Goal: Task Accomplishment & Management: Use online tool/utility

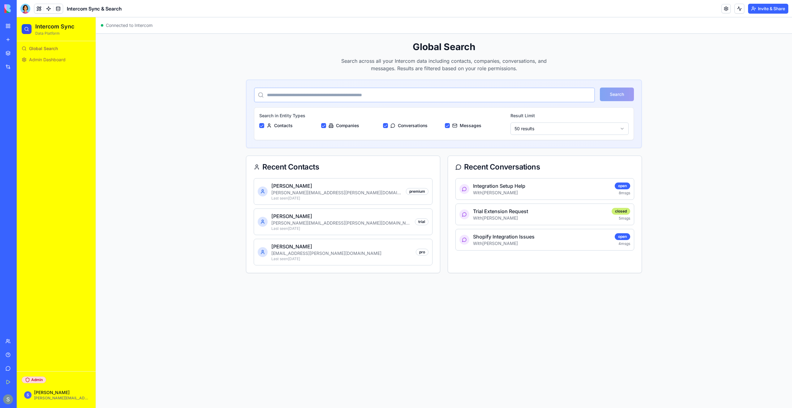
click at [53, 47] on span "Global Search" at bounding box center [43, 48] width 29 height 6
click at [23, 28] on div "My Workspace" at bounding box center [19, 26] width 8 height 6
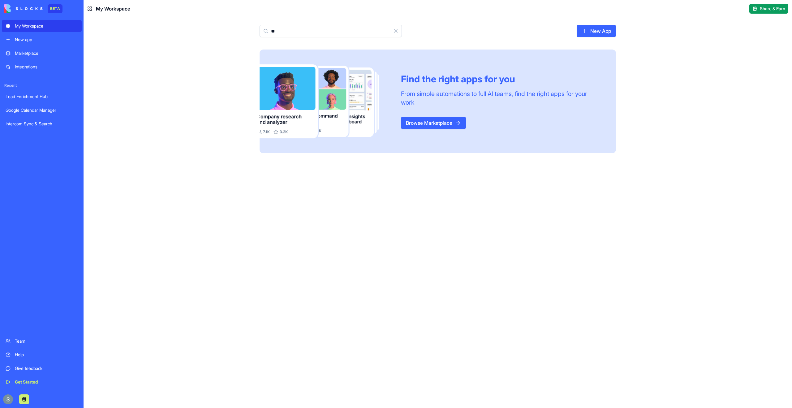
type input "*"
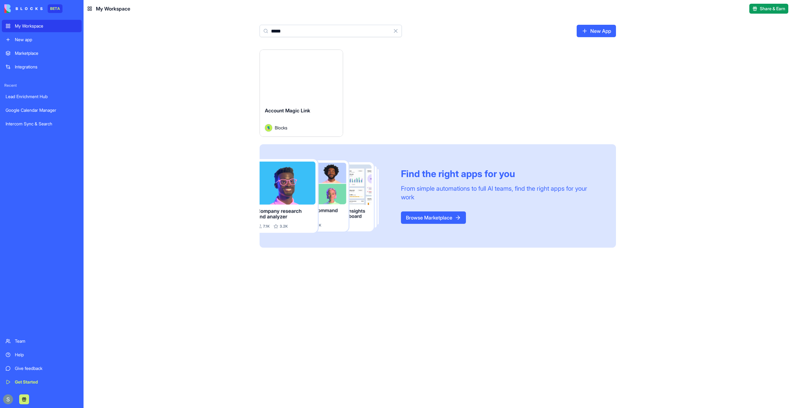
type input "*****"
click at [297, 77] on button "Launch" at bounding box center [301, 76] width 46 height 12
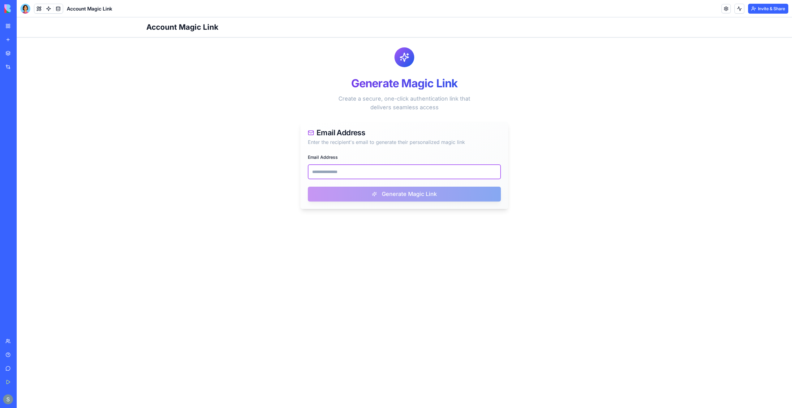
click at [333, 170] on input "Email Address" at bounding box center [404, 171] width 193 height 15
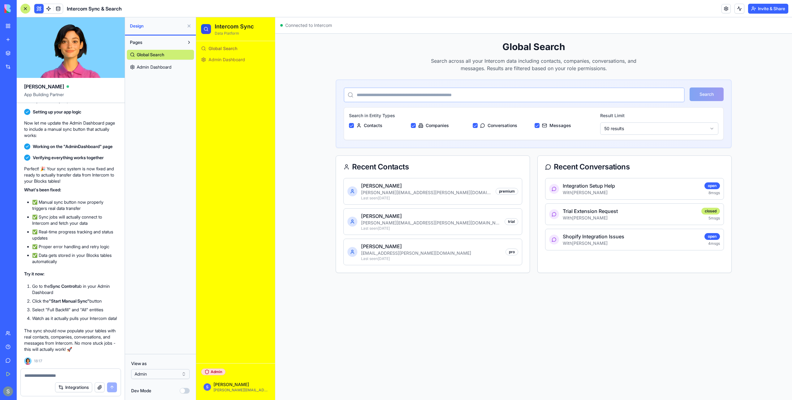
scroll to position [771, 0]
click at [169, 64] on span "Admin Dashboard" at bounding box center [154, 67] width 35 height 6
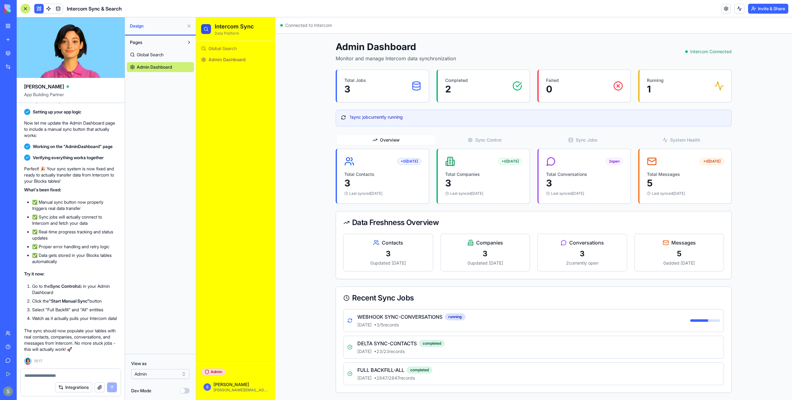
click at [58, 377] on textarea at bounding box center [70, 376] width 92 height 6
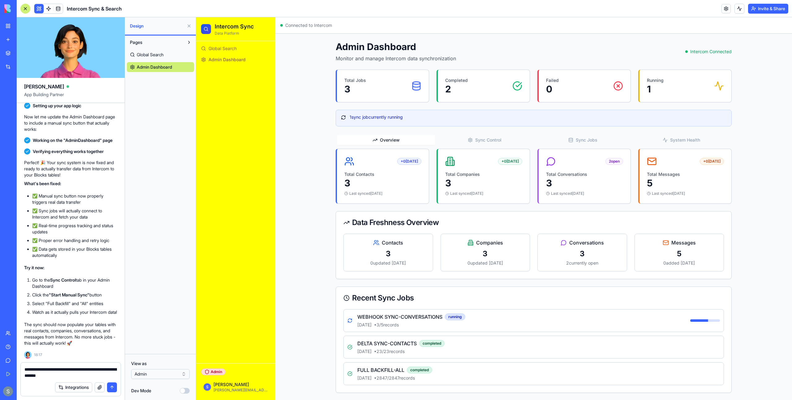
type textarea "**********"
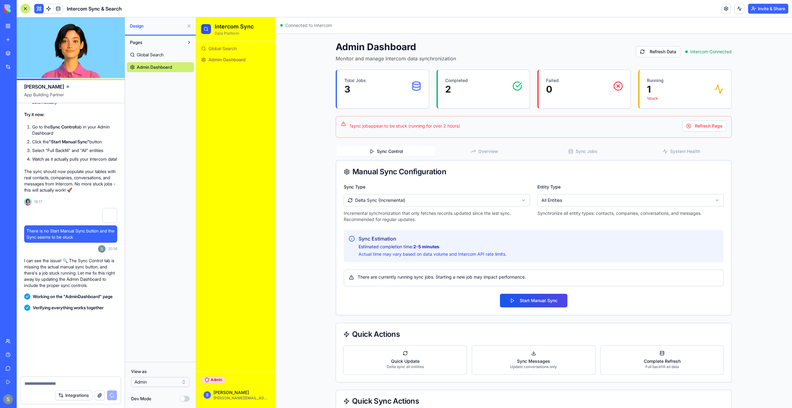
scroll to position [1119, 0]
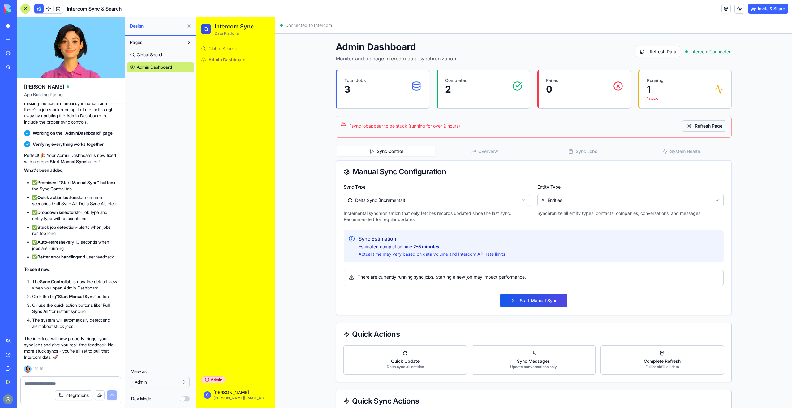
click at [687, 124] on button "Refresh Page" at bounding box center [704, 125] width 44 height 11
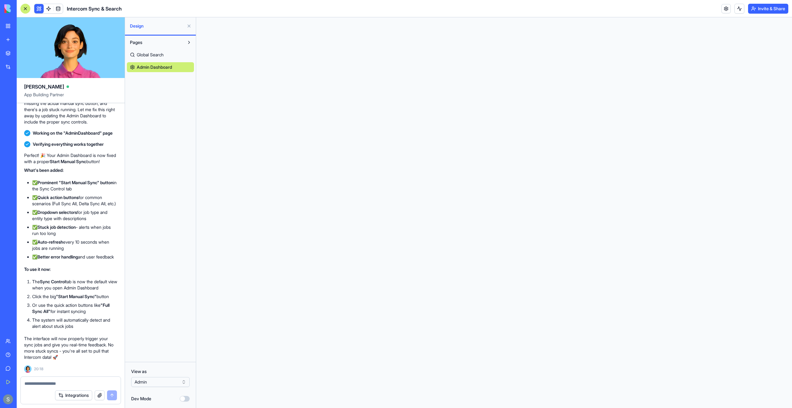
scroll to position [0, 0]
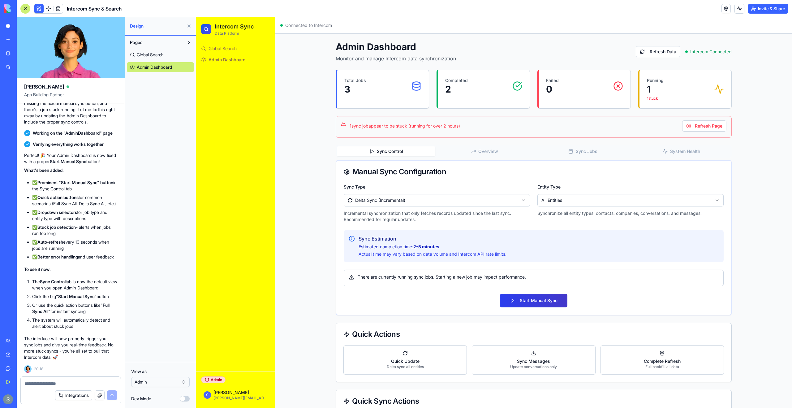
click at [537, 298] on button "Start Manual Sync" at bounding box center [533, 300] width 67 height 14
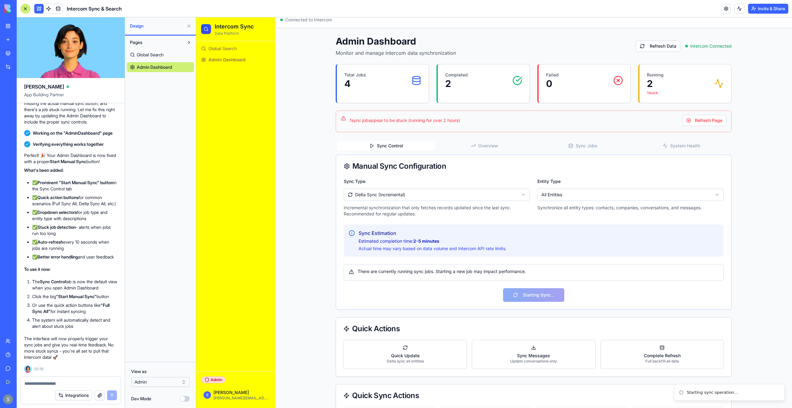
scroll to position [5, 0]
click at [61, 12] on span at bounding box center [57, 8] width 17 height 17
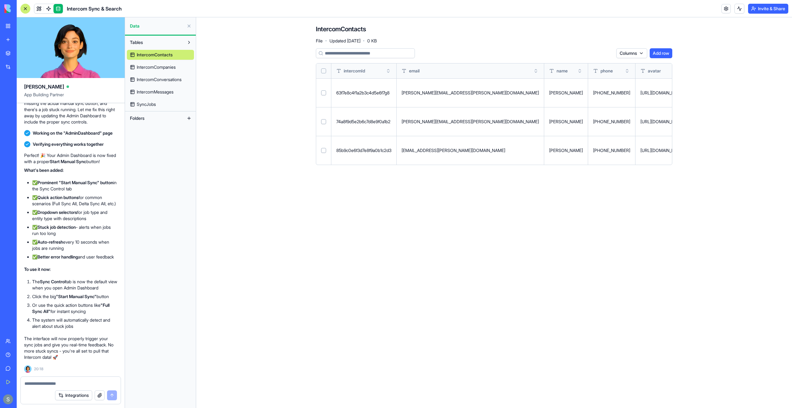
click at [185, 58] on link "IntercomContacts" at bounding box center [160, 55] width 67 height 10
click at [184, 68] on link "IntercomCompanies" at bounding box center [160, 67] width 67 height 10
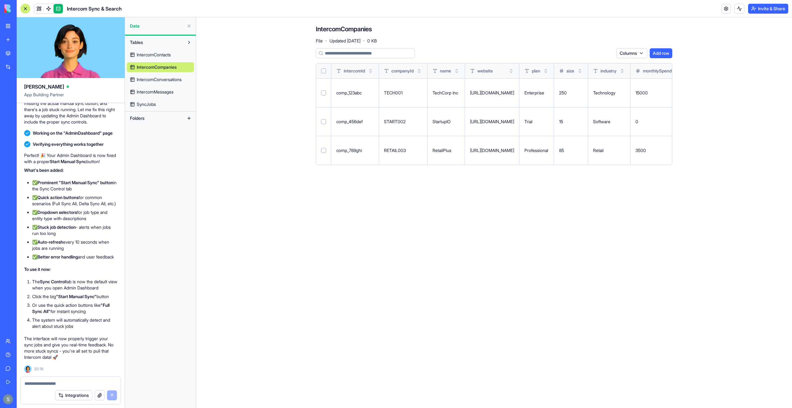
click at [182, 80] on span "IntercomConversations" at bounding box center [159, 79] width 45 height 6
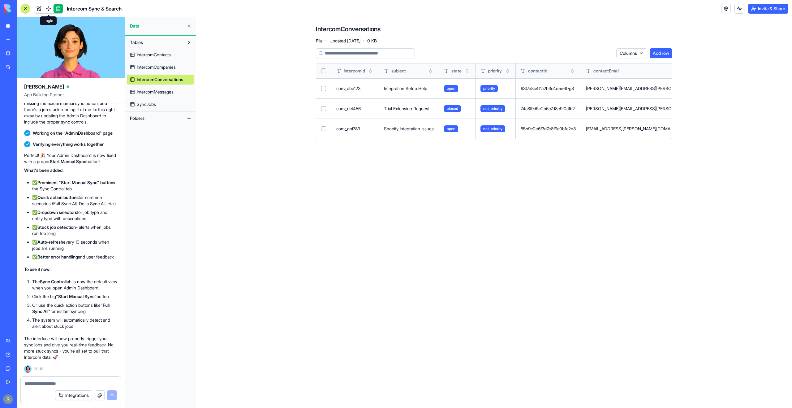
click at [49, 10] on span at bounding box center [48, 8] width 17 height 17
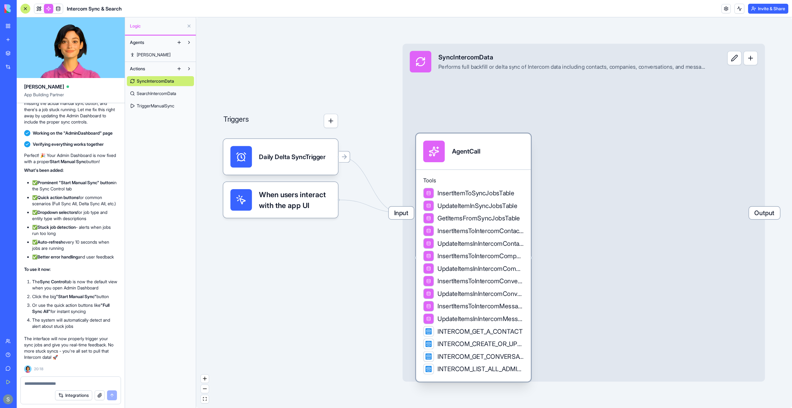
click at [491, 193] on span "InsertItemToSyncJobsTable" at bounding box center [475, 192] width 77 height 9
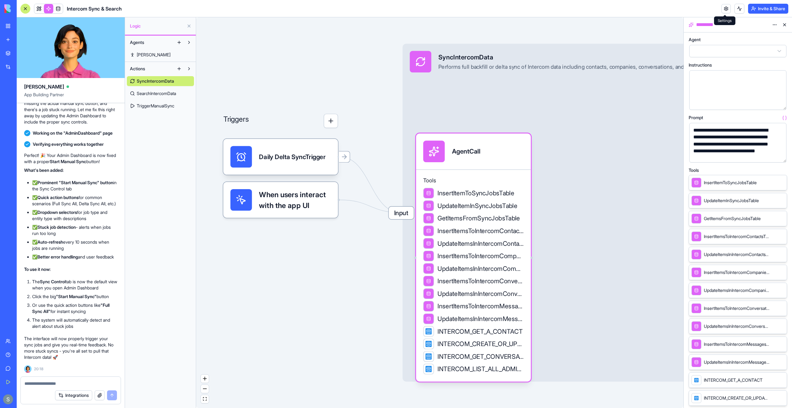
click at [727, 11] on link at bounding box center [725, 8] width 9 height 9
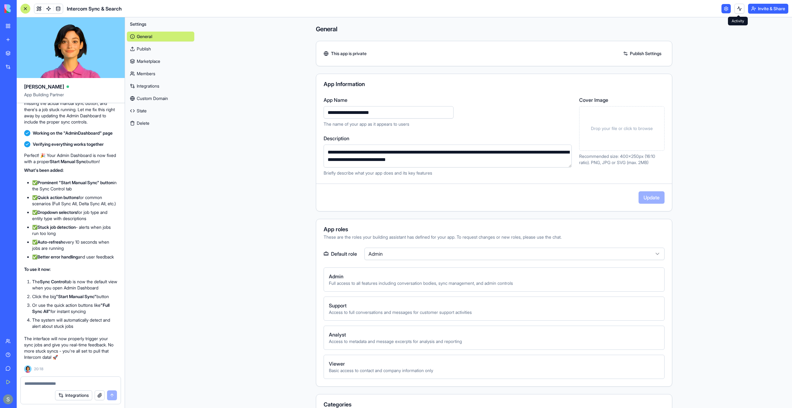
click at [735, 10] on button at bounding box center [739, 9] width 10 height 10
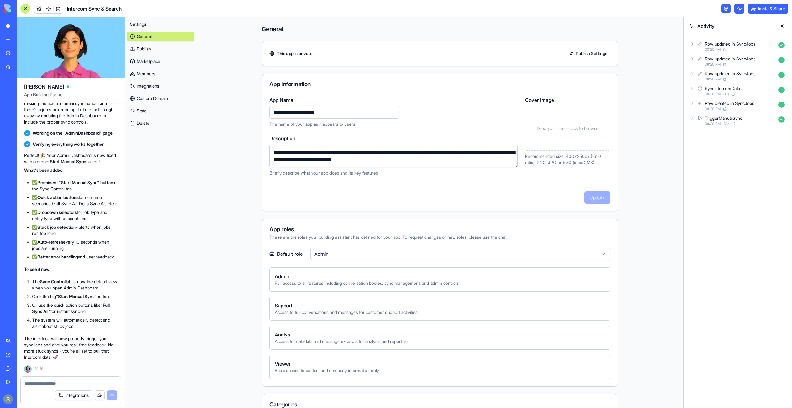
click at [725, 10] on link at bounding box center [725, 8] width 9 height 9
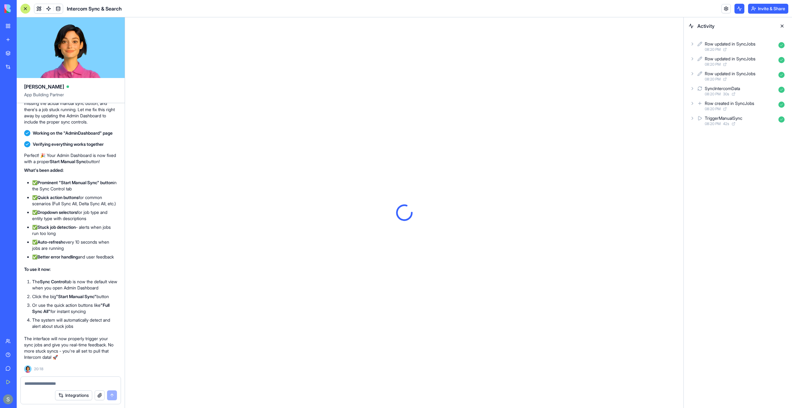
click at [722, 44] on div "Row updated in SyncJobs" at bounding box center [729, 44] width 51 height 6
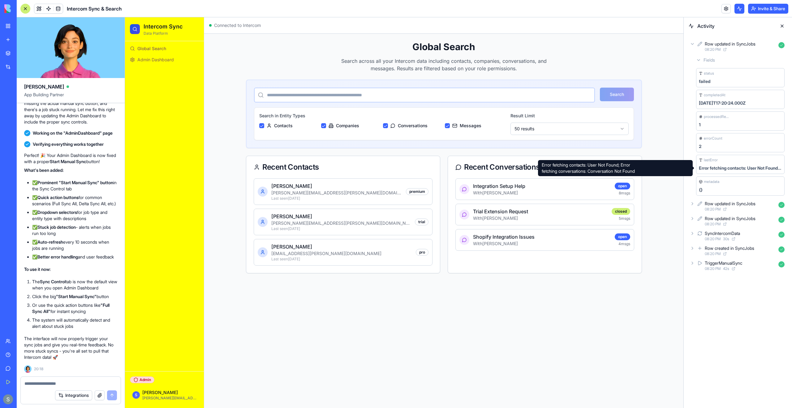
click at [731, 167] on div "Error fetching contacts: User Not Found; Error fetching conversations: Conversa…" at bounding box center [740, 168] width 83 height 6
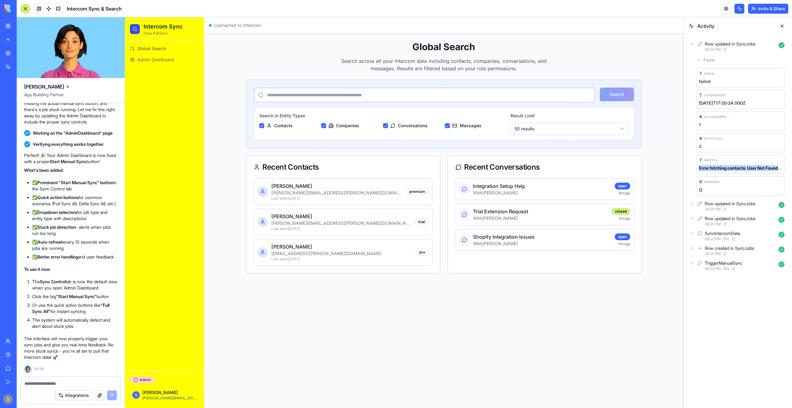
click at [731, 167] on div "Error fetching contacts: User Not Found; Error fetching conversations: Conversa…" at bounding box center [740, 168] width 83 height 6
copy div "Error fetching contacts: User Not Found; Error fetching conversations: Conversa…"
click at [78, 383] on textarea at bounding box center [70, 383] width 92 height 6
click at [29, 385] on textarea at bounding box center [70, 383] width 92 height 6
paste textarea "*"
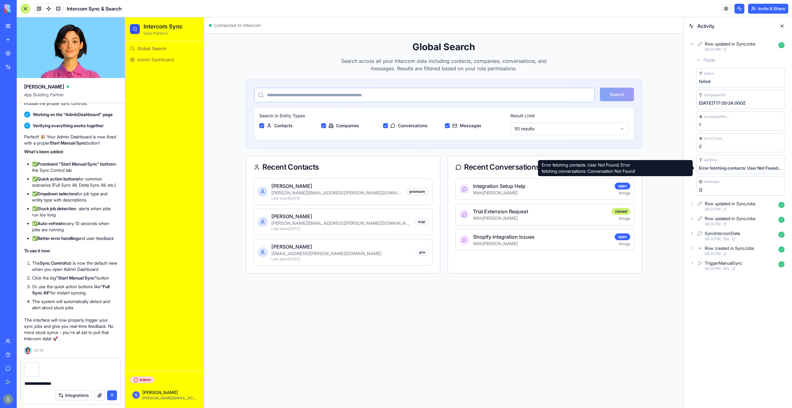
click at [726, 167] on div "Error fetching contacts: User Not Found; Error fetching conversations: Conversa…" at bounding box center [740, 168] width 83 height 6
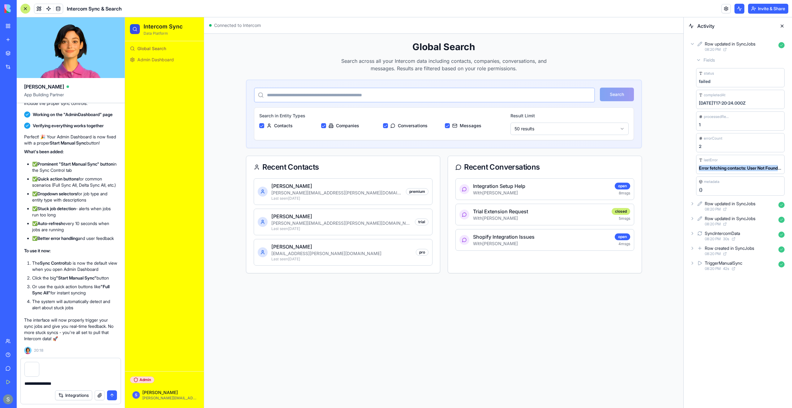
click at [726, 167] on div "Error fetching contacts: User Not Found; Error fetching conversations: Conversa…" at bounding box center [740, 168] width 83 height 6
copy div "Error fetching contacts: User Not Found; Error fetching conversations: Conversa…"
click at [74, 377] on div "**********" at bounding box center [71, 381] width 100 height 10
click at [72, 384] on textarea "**********" at bounding box center [70, 383] width 92 height 6
paste textarea "**********"
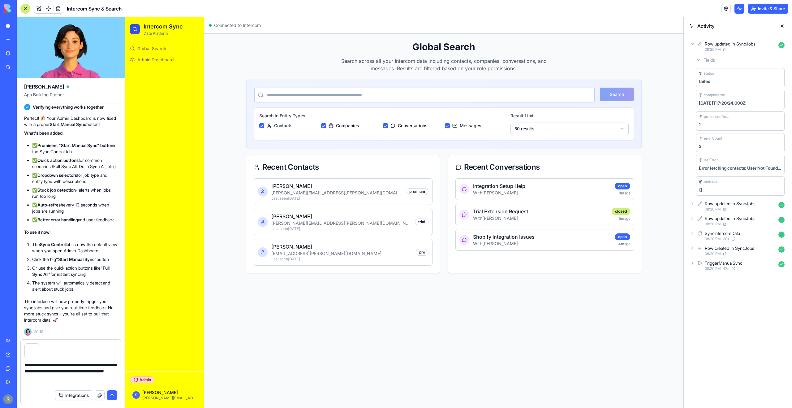
click at [730, 206] on div "Row updated in SyncJobs" at bounding box center [729, 203] width 51 height 6
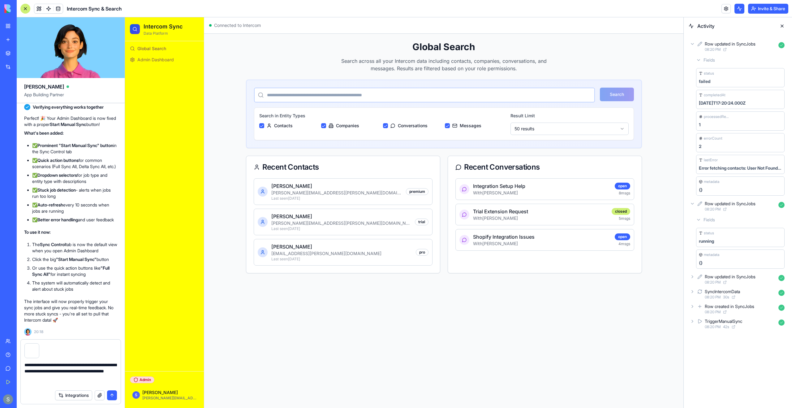
click at [717, 277] on div "Row updated in SyncJobs" at bounding box center [729, 276] width 51 height 6
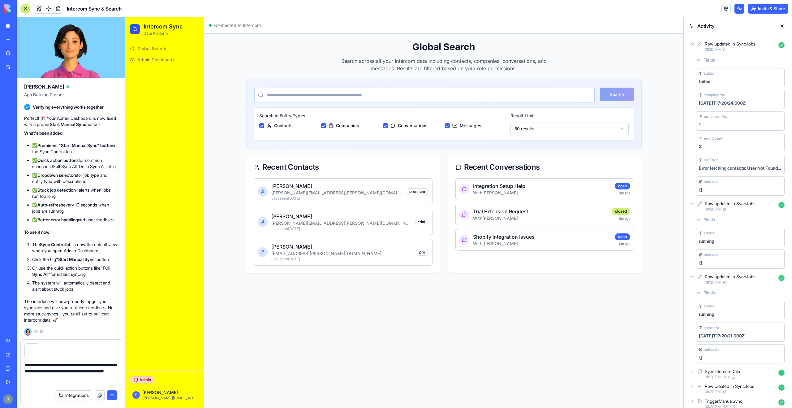
scroll to position [7, 0]
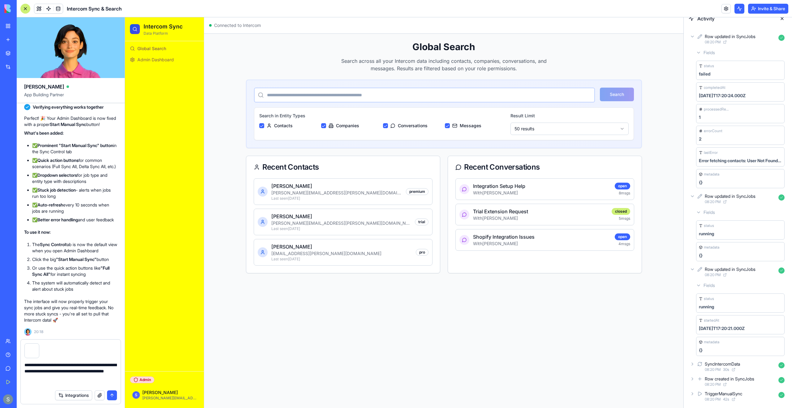
click at [722, 366] on div "SyncIntercomData" at bounding box center [721, 364] width 35 height 6
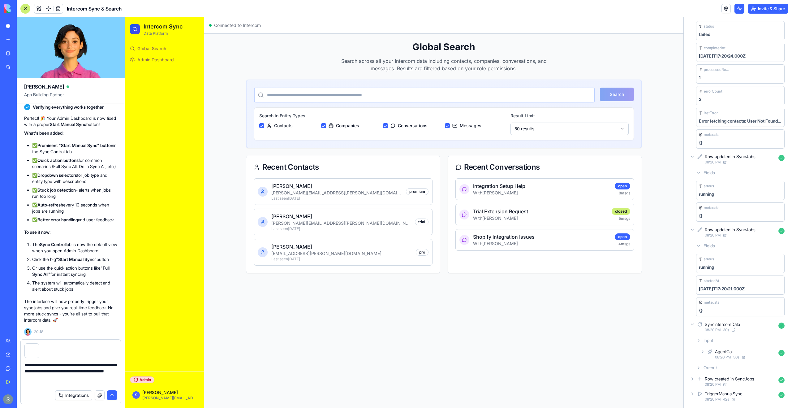
click at [715, 369] on span "Output" at bounding box center [709, 367] width 13 height 6
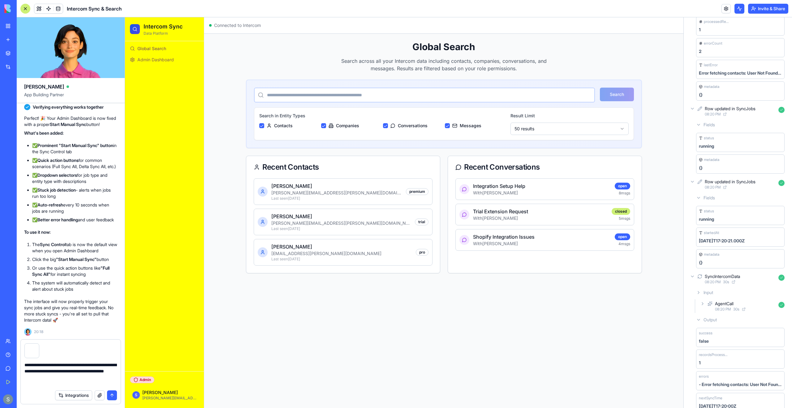
scroll to position [136, 0]
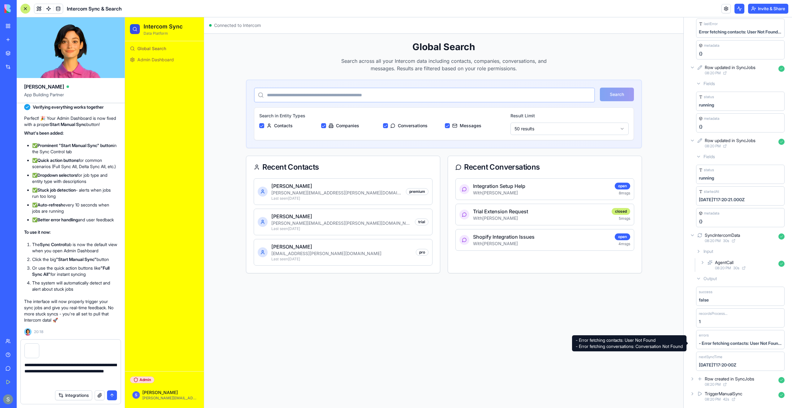
click at [719, 342] on div "- Error fetching contacts: User Not Found - Error fetching conversations: Conve…" at bounding box center [740, 343] width 83 height 6
click at [710, 276] on span "Output" at bounding box center [709, 278] width 13 height 6
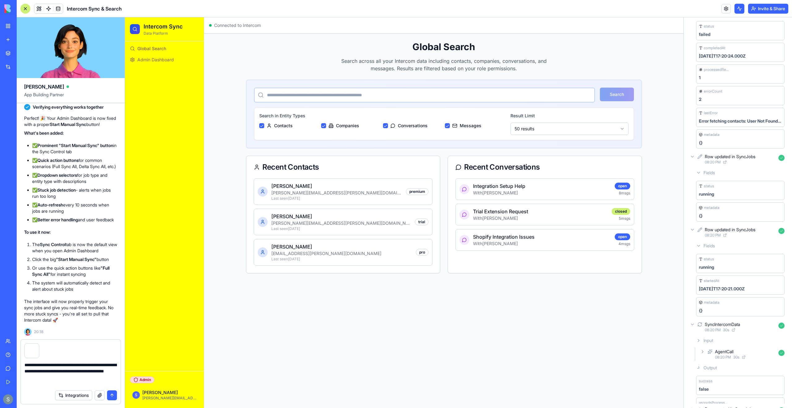
scroll to position [47, 0]
click at [719, 364] on div "Output" at bounding box center [739, 367] width 93 height 11
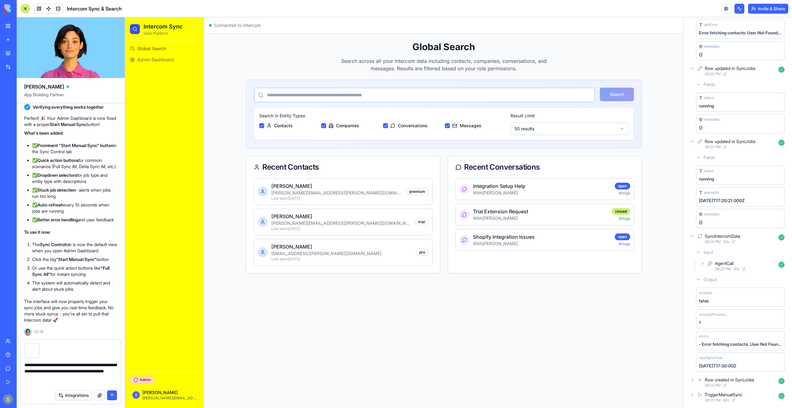
scroll to position [136, 0]
click at [86, 379] on textarea "**********" at bounding box center [70, 373] width 92 height 25
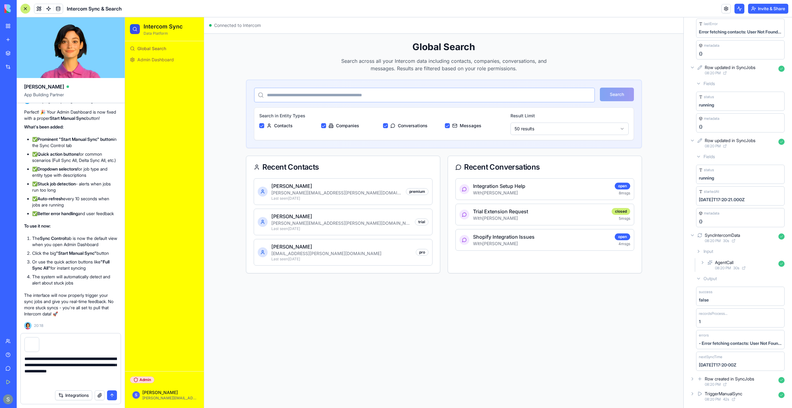
type textarea "**********"
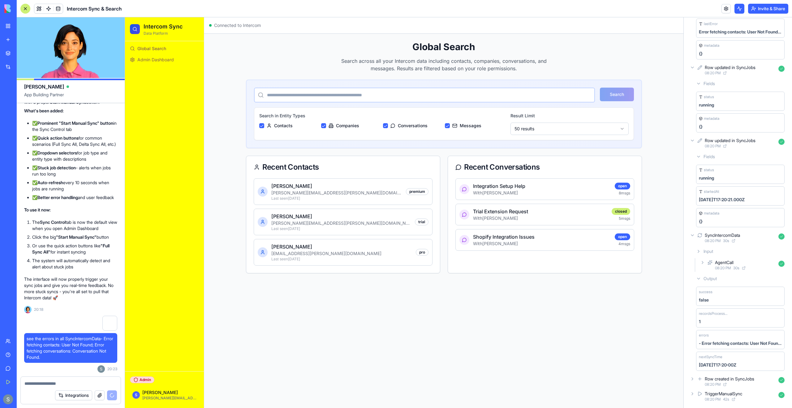
click at [735, 240] on icon at bounding box center [733, 241] width 4 height 4
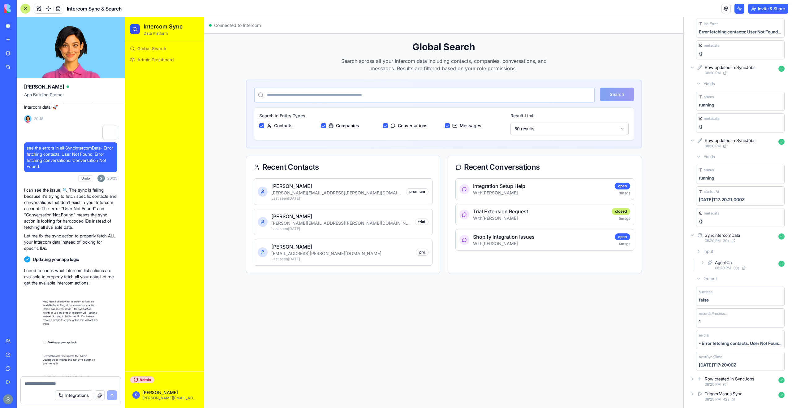
scroll to position [1647, 0]
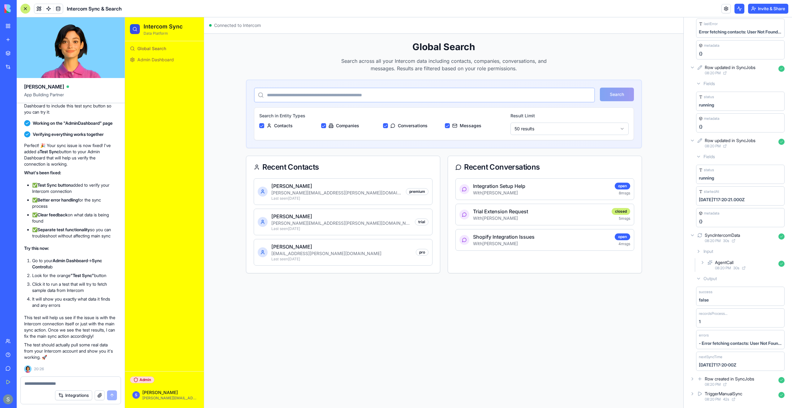
click at [143, 60] on span "Admin Dashboard" at bounding box center [155, 60] width 36 height 6
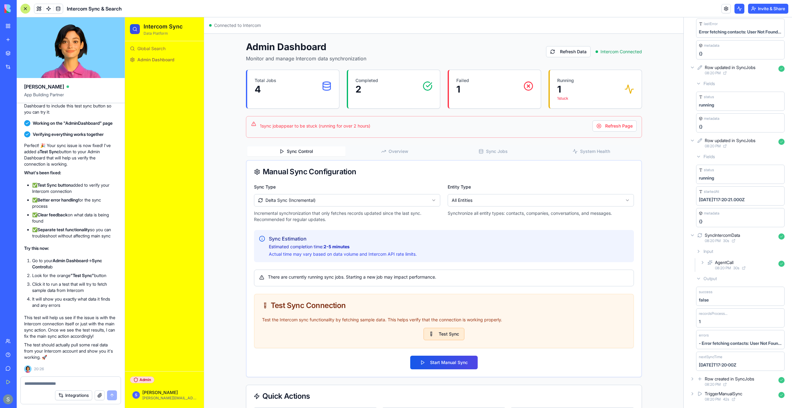
click at [440, 335] on button "Test Sync" at bounding box center [443, 333] width 41 height 12
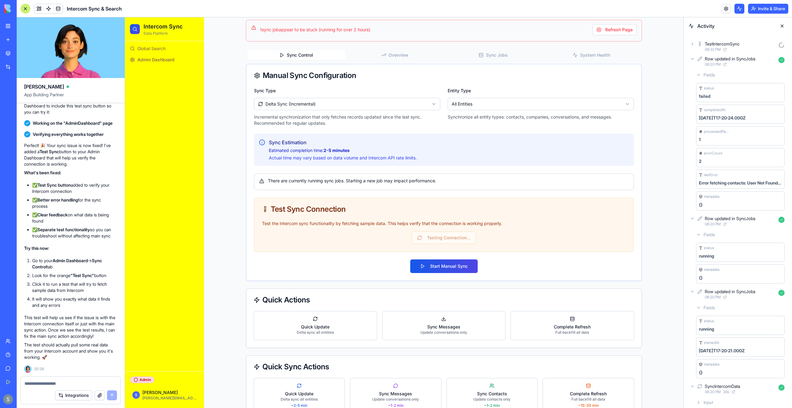
click at [693, 59] on icon at bounding box center [692, 58] width 5 height 5
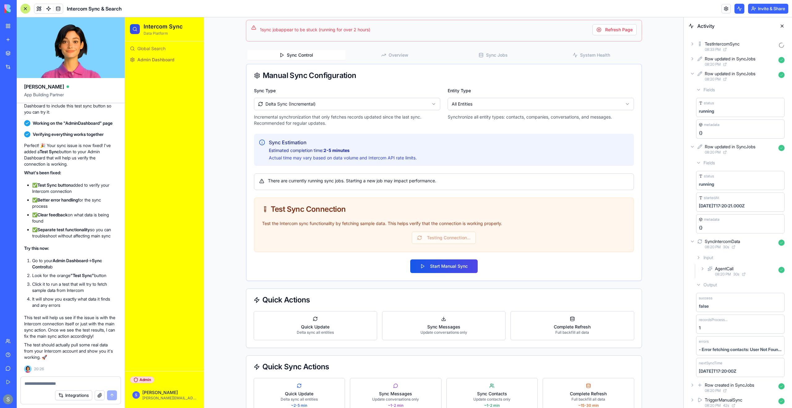
click at [692, 46] on icon at bounding box center [692, 43] width 5 height 5
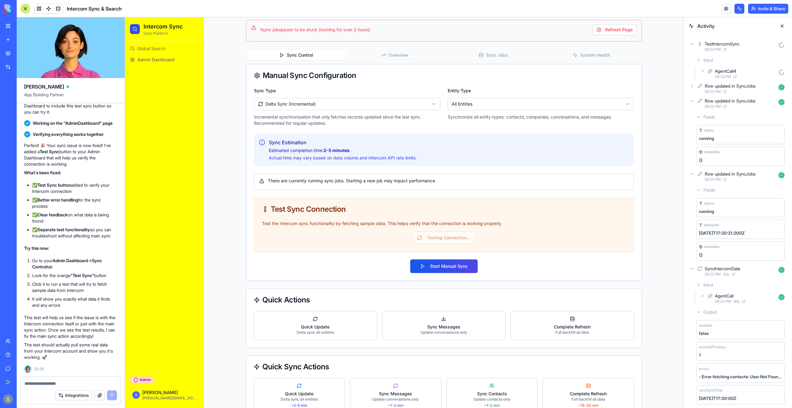
click at [702, 71] on icon at bounding box center [702, 71] width 5 height 5
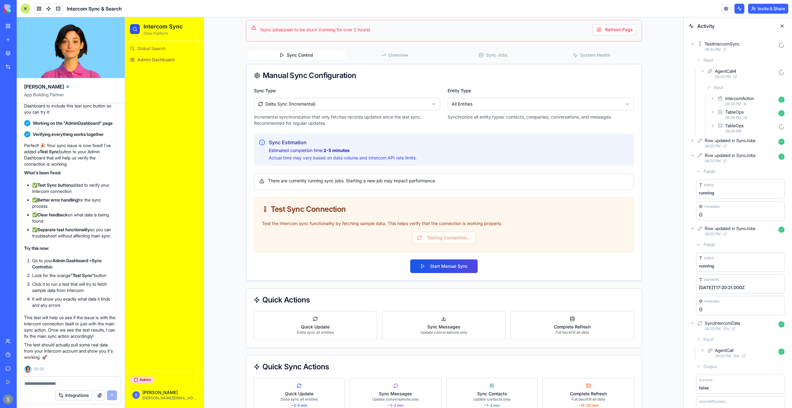
click at [713, 97] on div "AgentCall4 08:33 PM Input IntercomAction 08:33 PM 1 s TableOps 08:34 PM 0 s Tab…" at bounding box center [743, 101] width 88 height 68
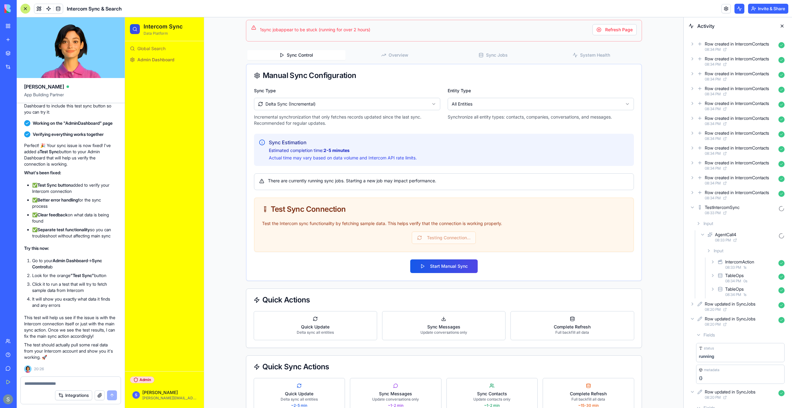
click at [706, 251] on icon at bounding box center [708, 250] width 5 height 5
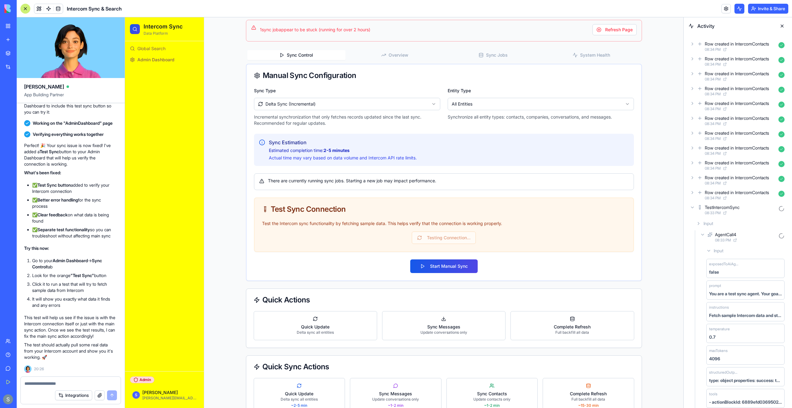
click at [706, 252] on icon at bounding box center [708, 250] width 5 height 5
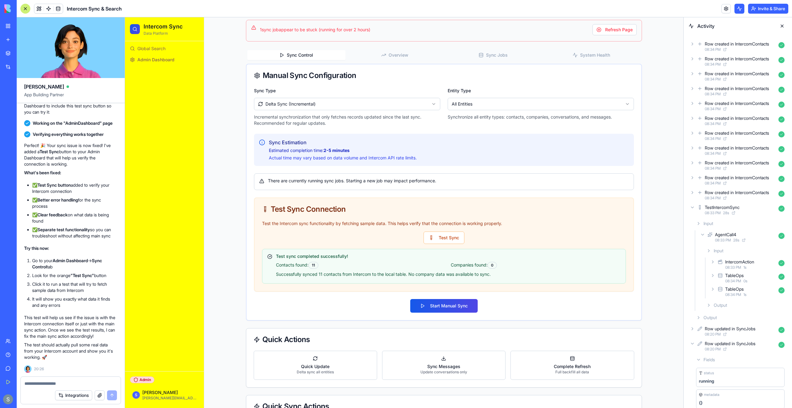
click at [694, 45] on icon at bounding box center [692, 43] width 5 height 5
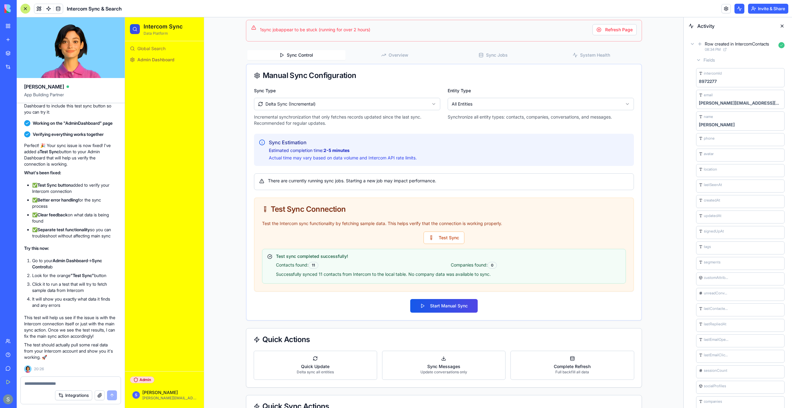
click at [694, 45] on icon at bounding box center [692, 43] width 5 height 5
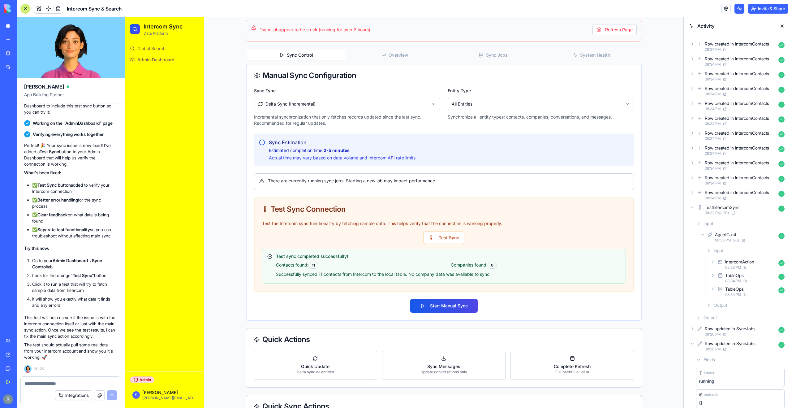
click at [694, 59] on icon at bounding box center [692, 58] width 5 height 5
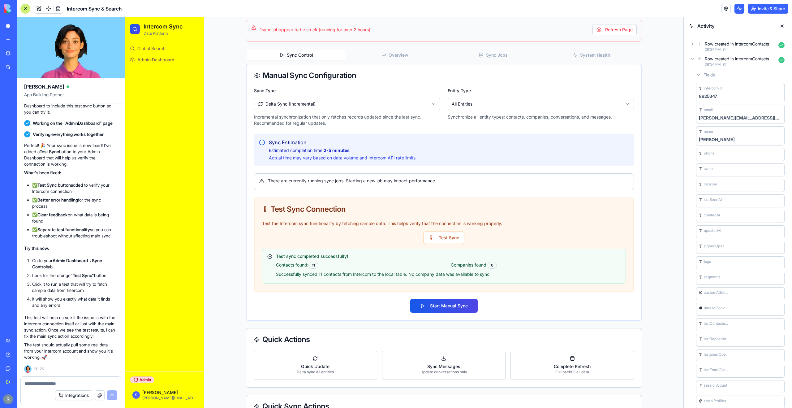
click at [694, 59] on icon at bounding box center [692, 58] width 5 height 5
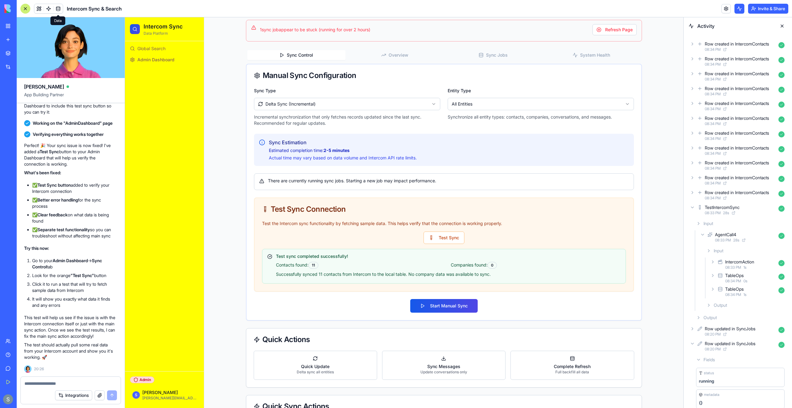
click at [57, 12] on span at bounding box center [57, 8] width 17 height 17
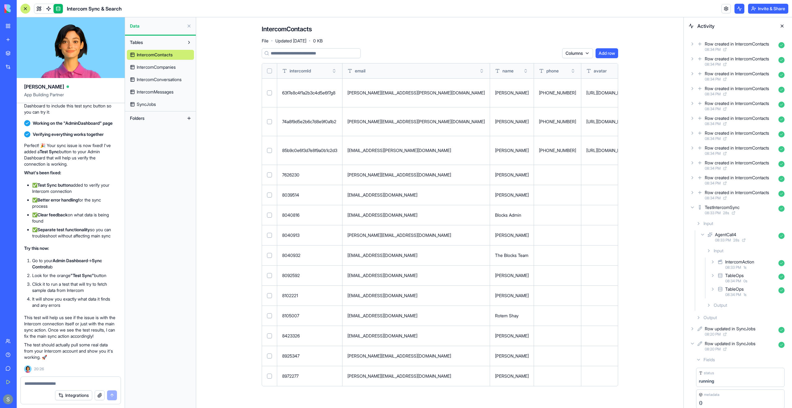
click at [87, 383] on textarea at bounding box center [70, 383] width 92 height 6
type textarea "*"
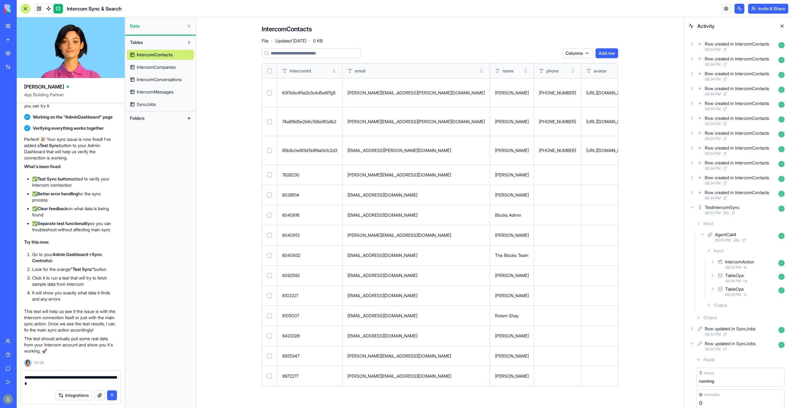
type textarea "**********"
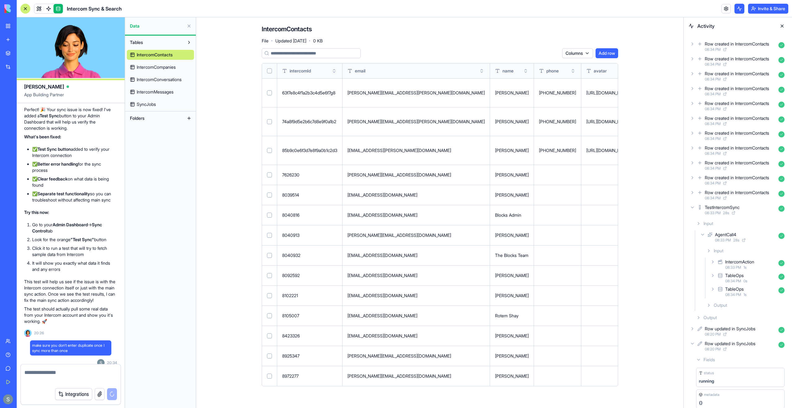
scroll to position [1676, 0]
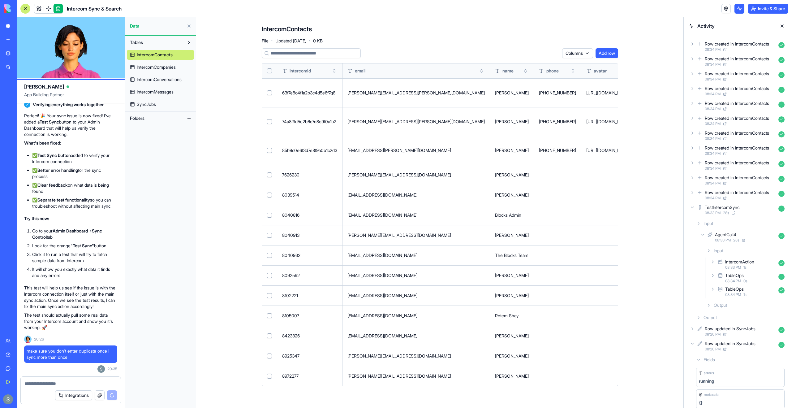
click at [691, 205] on icon at bounding box center [692, 207] width 5 height 5
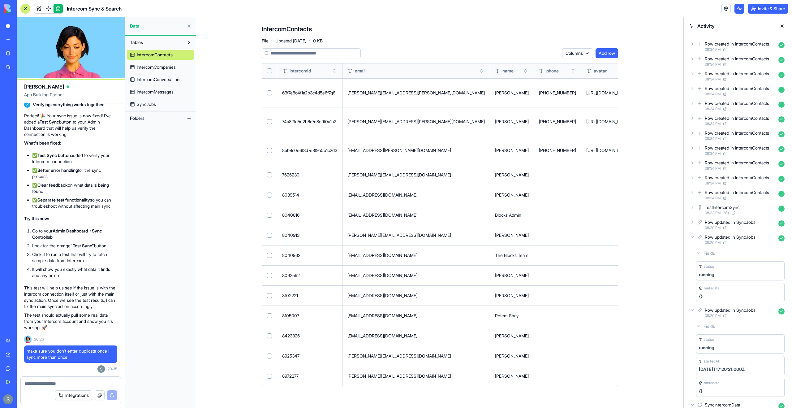
click at [691, 237] on icon at bounding box center [692, 236] width 5 height 5
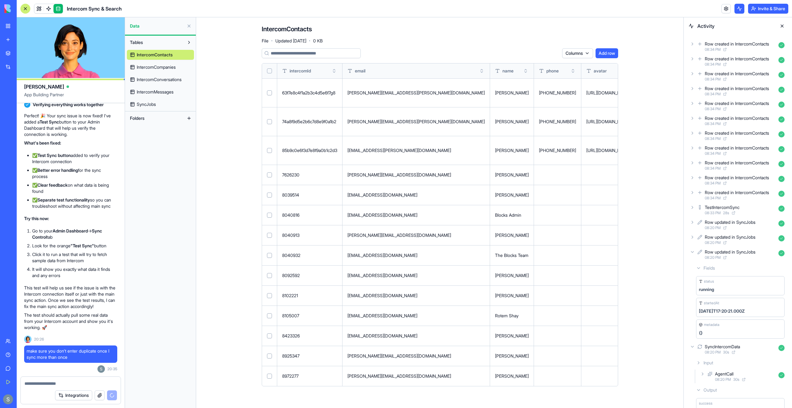
click at [694, 251] on icon at bounding box center [692, 251] width 5 height 5
click at [694, 265] on icon at bounding box center [692, 266] width 5 height 5
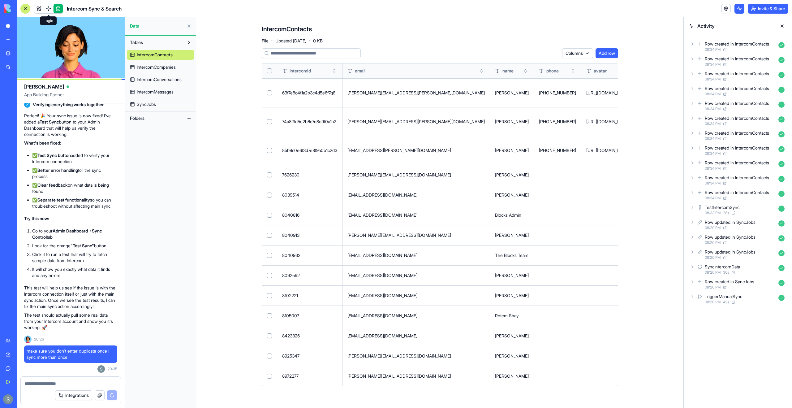
click at [47, 9] on span at bounding box center [48, 8] width 17 height 17
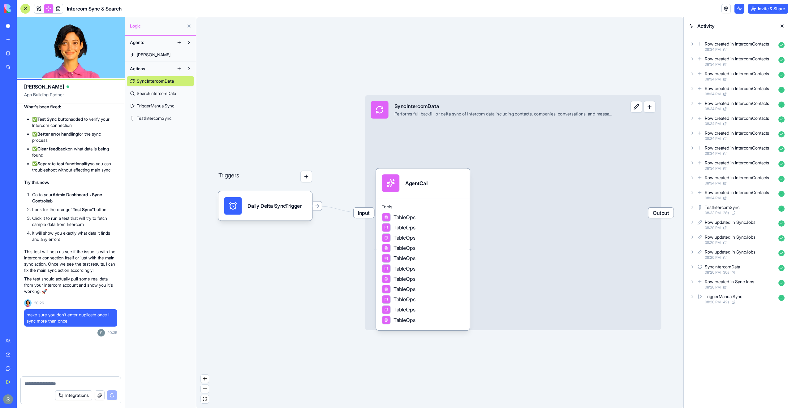
scroll to position [1723, 0]
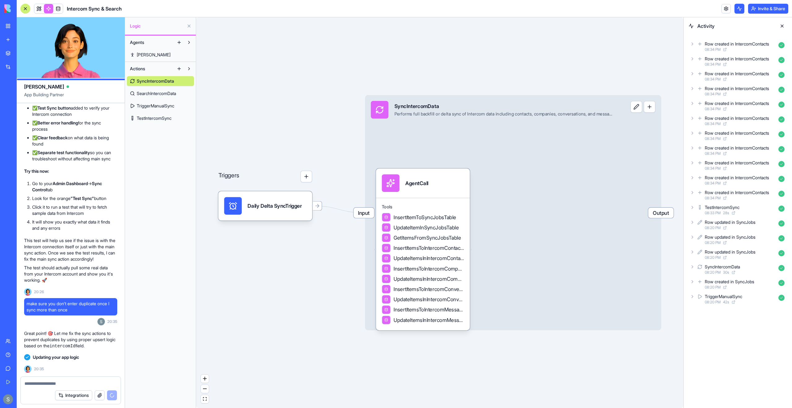
click at [173, 94] on span "SearchIntercomData" at bounding box center [156, 93] width 39 height 6
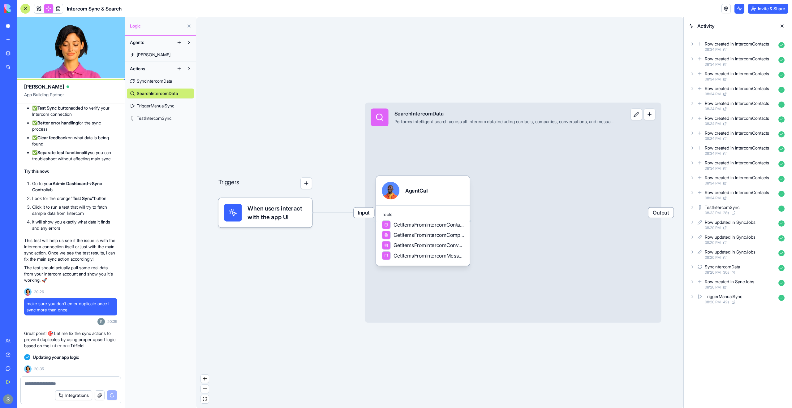
click at [153, 104] on span "TriggerManualSync" at bounding box center [155, 106] width 37 height 6
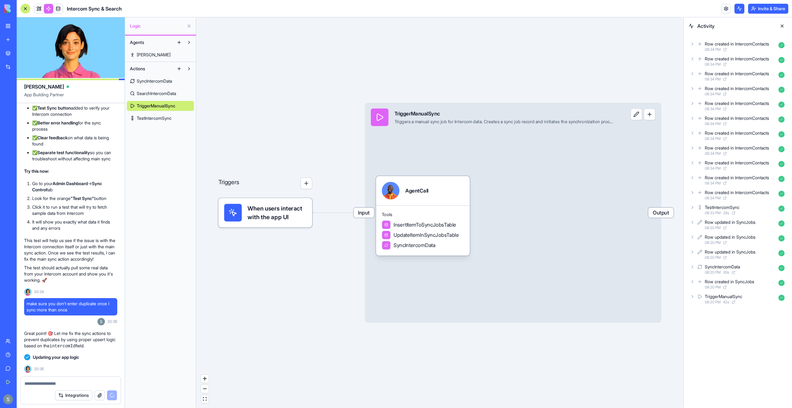
click at [161, 116] on span "TestIntercomSync" at bounding box center [154, 118] width 35 height 6
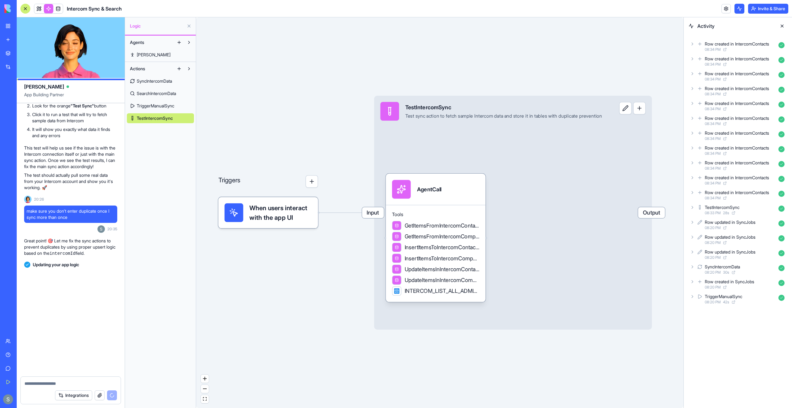
scroll to position [2000, 0]
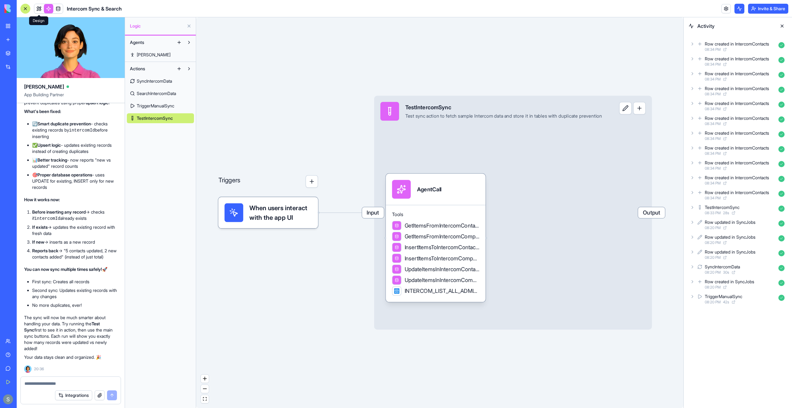
click at [40, 9] on link at bounding box center [38, 8] width 9 height 9
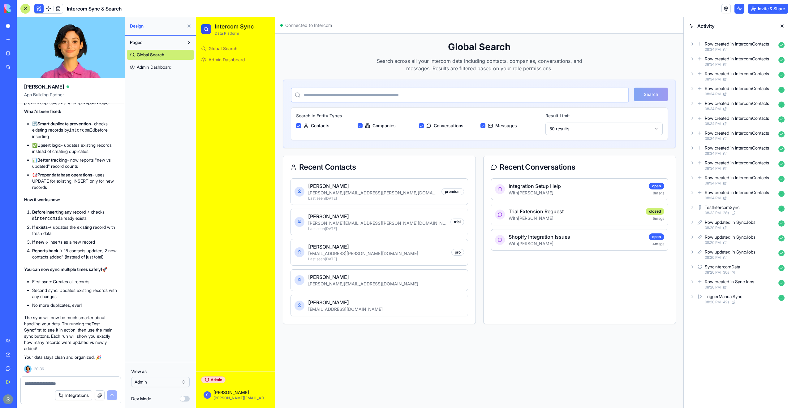
click at [161, 70] on span "Admin Dashboard" at bounding box center [154, 67] width 35 height 6
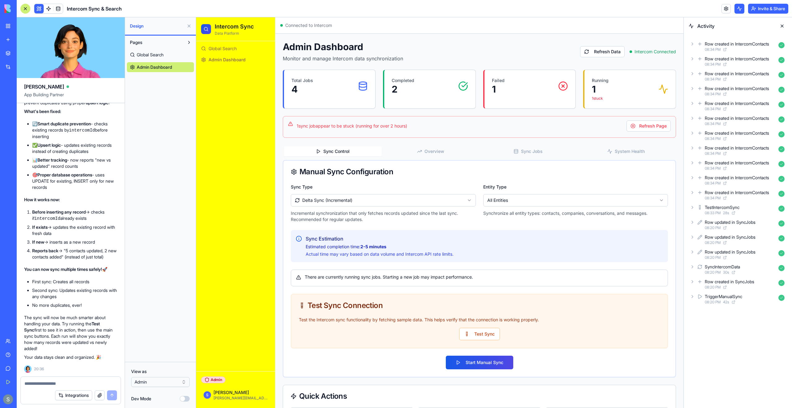
drag, startPoint x: 412, startPoint y: 125, endPoint x: 322, endPoint y: 128, distance: 89.7
click at [322, 128] on div "1 sync job appear to be stuck (running for over 2 hours) Refresh Page" at bounding box center [484, 125] width 374 height 11
click at [293, 138] on div "Admin Dashboard Monitor and manage Intercom data synchronization Refresh Data I…" at bounding box center [479, 279] width 393 height 476
click at [37, 383] on textarea at bounding box center [70, 383] width 92 height 6
type textarea "*"
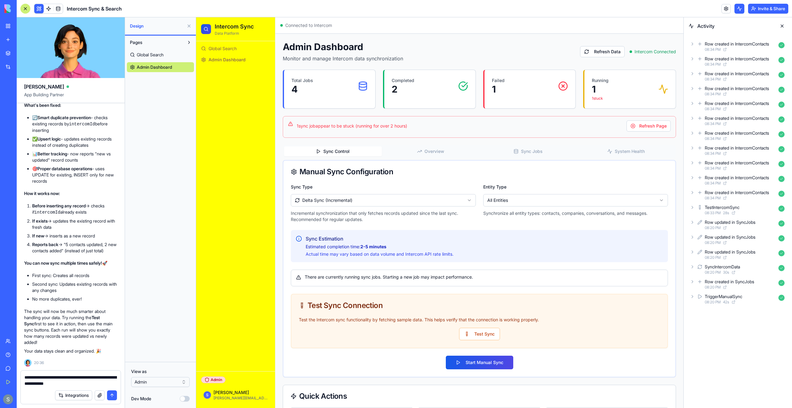
paste textarea "**"
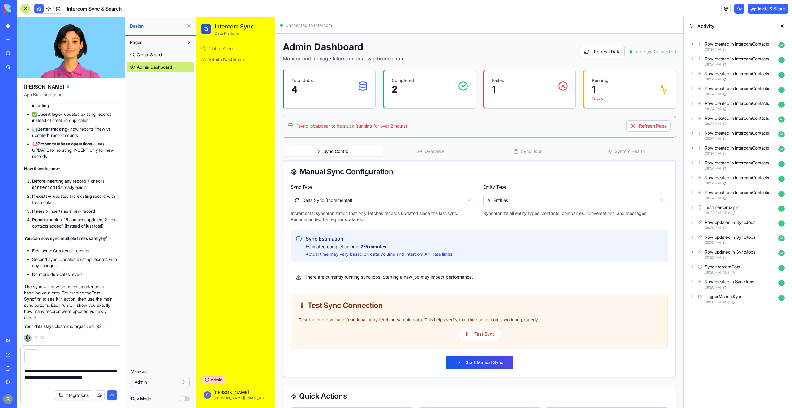
type textarea "**********"
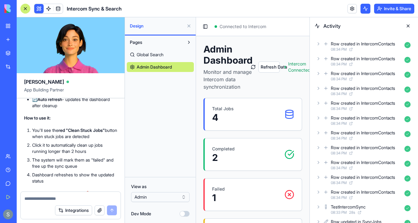
scroll to position [2579, 0]
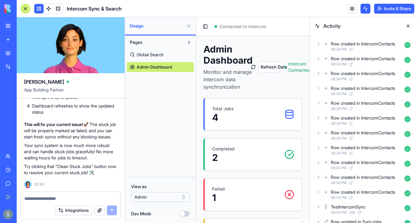
click at [7, 8] on img at bounding box center [23, 8] width 38 height 9
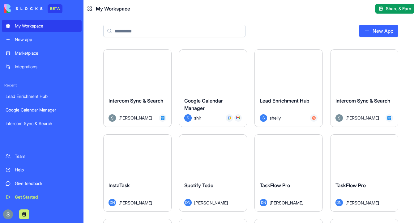
click at [18, 27] on div "My Workspace" at bounding box center [46, 26] width 63 height 6
click at [131, 60] on div "Launch" at bounding box center [138, 71] width 68 height 42
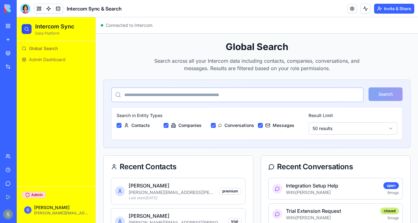
click at [60, 11] on link at bounding box center [57, 8] width 9 height 9
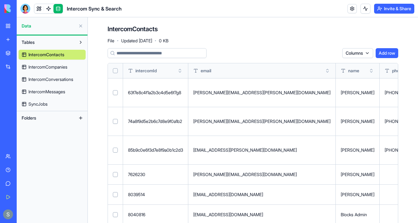
click at [43, 66] on span "IntercomCompanies" at bounding box center [47, 67] width 39 height 6
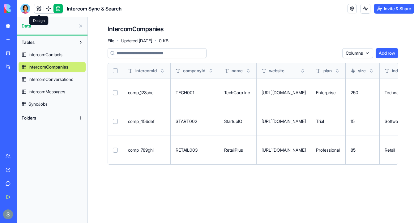
click at [41, 10] on link at bounding box center [38, 8] width 9 height 9
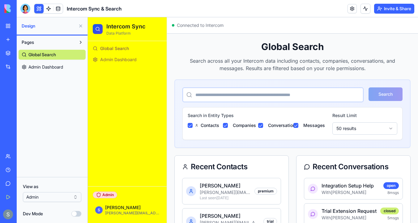
click at [126, 58] on span "Admin Dashboard" at bounding box center [118, 60] width 36 height 6
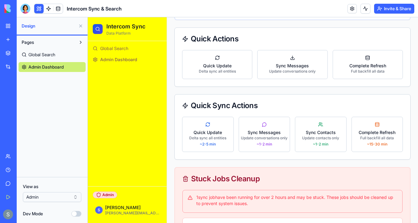
scroll to position [448, 0]
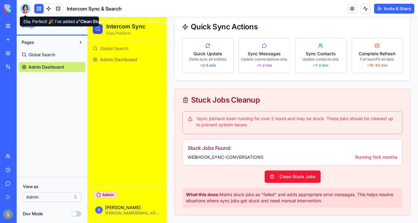
click at [25, 6] on div at bounding box center [25, 9] width 10 height 10
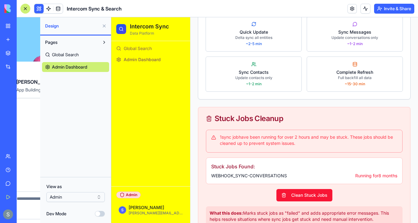
scroll to position [0, 0]
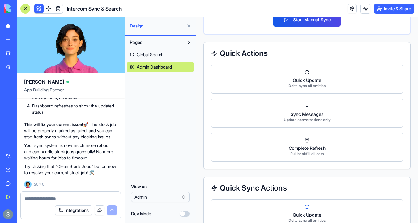
click at [46, 198] on textarea at bounding box center [70, 199] width 92 height 6
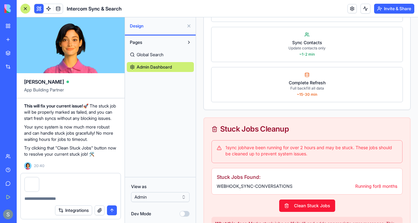
scroll to position [775, 0]
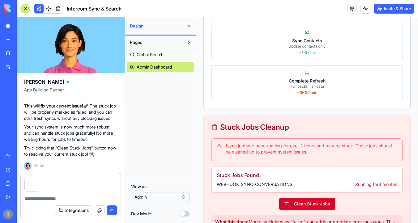
click at [311, 204] on button "Clean Stuck Jobs" at bounding box center [307, 204] width 56 height 12
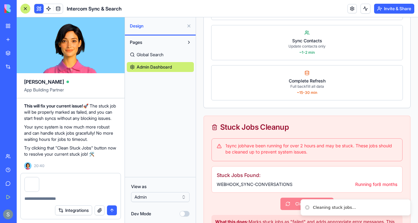
click at [112, 210] on button "submit" at bounding box center [112, 211] width 10 height 10
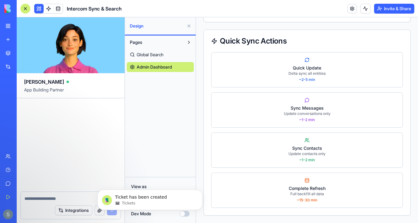
scroll to position [0, 0]
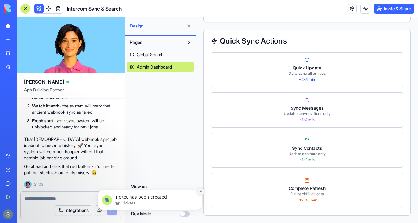
click at [203, 192] on button "Dismiss notification" at bounding box center [201, 192] width 8 height 8
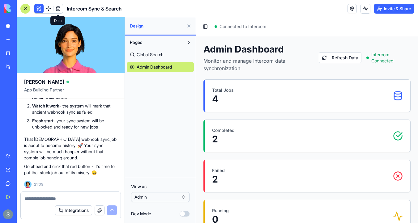
click at [60, 8] on span at bounding box center [57, 8] width 17 height 17
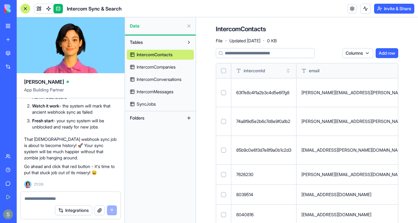
scroll to position [175, 0]
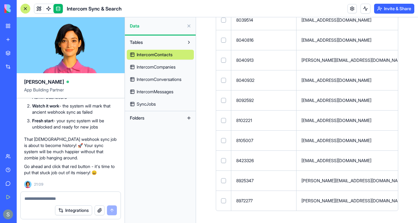
click at [176, 66] on span "IntercomCompanies" at bounding box center [156, 67] width 39 height 6
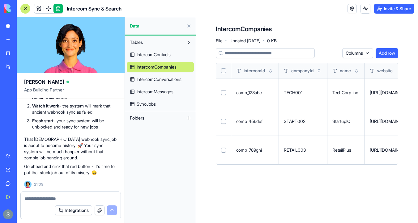
click at [179, 83] on link "IntercomConversations" at bounding box center [160, 80] width 67 height 10
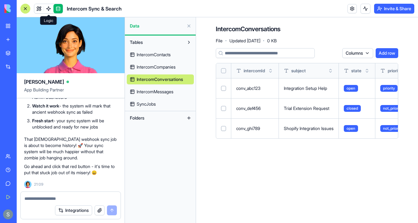
click at [48, 11] on span at bounding box center [48, 8] width 17 height 17
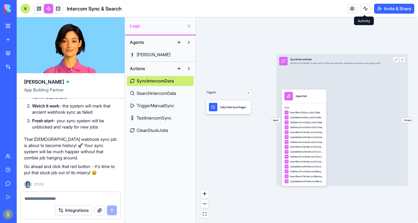
click at [364, 8] on button at bounding box center [366, 9] width 10 height 10
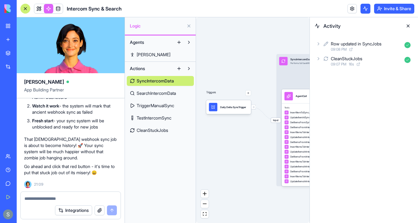
click at [367, 45] on div "Row updated in SyncJobs" at bounding box center [356, 44] width 51 height 6
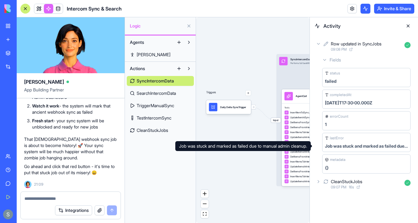
click at [344, 146] on div "Job was stuck and marked as failed due to manual admin cleanup." at bounding box center [366, 146] width 83 height 6
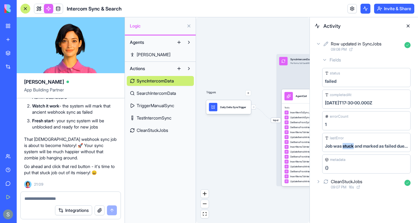
click at [344, 146] on div "Job was stuck and marked as failed due to manual admin cleanup." at bounding box center [366, 146] width 83 height 6
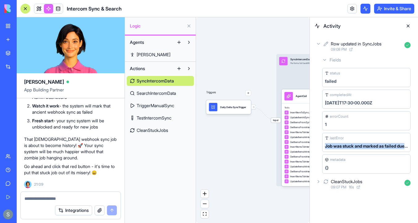
click at [344, 146] on div "Job was stuck and marked as failed due to manual admin cleanup." at bounding box center [366, 146] width 83 height 6
copy div "Job was stuck and marked as failed due to manual admin cleanup."
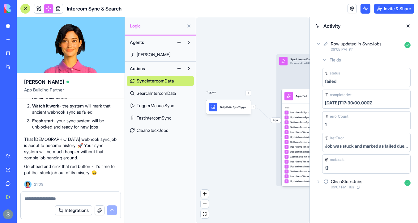
click at [59, 199] on textarea at bounding box center [70, 199] width 92 height 6
paste textarea "**********"
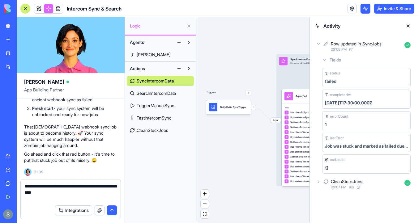
click at [319, 43] on icon at bounding box center [318, 43] width 5 height 5
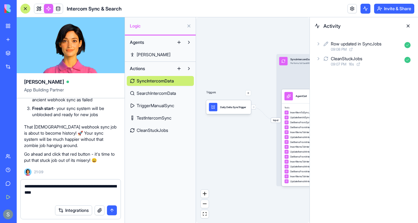
click at [319, 59] on icon at bounding box center [318, 59] width 1 height 2
click at [328, 88] on icon at bounding box center [328, 85] width 5 height 5
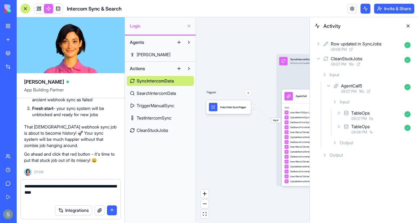
click at [334, 142] on icon at bounding box center [334, 142] width 5 height 5
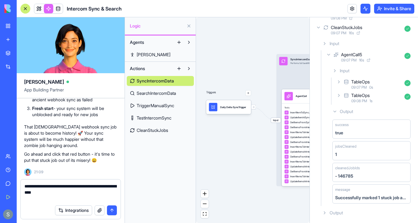
scroll to position [32, 0]
click at [92, 193] on textarea "**********" at bounding box center [70, 192] width 92 height 19
click at [40, 8] on link at bounding box center [38, 8] width 9 height 9
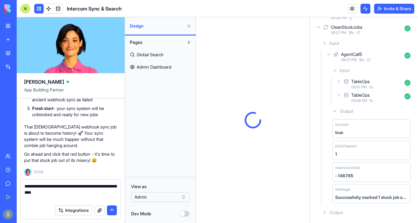
click at [168, 67] on span "Admin Dashboard" at bounding box center [154, 67] width 35 height 6
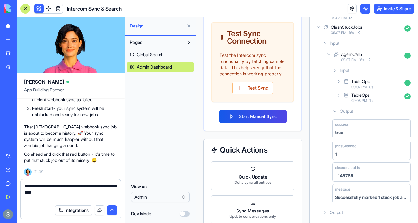
scroll to position [463, 0]
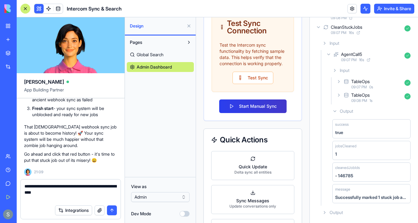
click at [275, 108] on button "Start Manual Sync" at bounding box center [252, 107] width 67 height 14
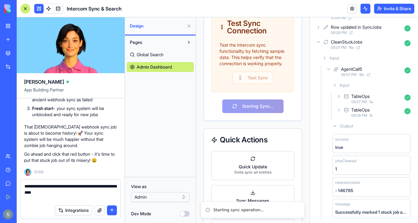
scroll to position [46, 0]
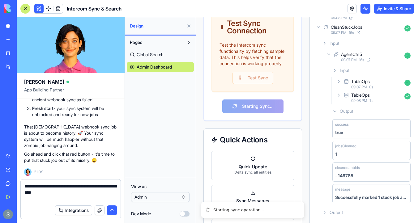
click at [320, 26] on icon at bounding box center [318, 27] width 5 height 5
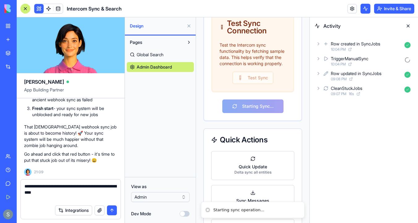
scroll to position [536, 0]
click at [318, 43] on icon at bounding box center [318, 43] width 5 height 5
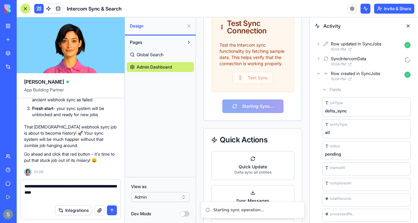
click at [318, 44] on icon at bounding box center [318, 43] width 5 height 5
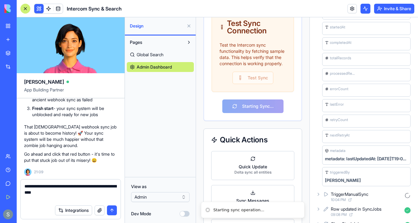
scroll to position [236, 0]
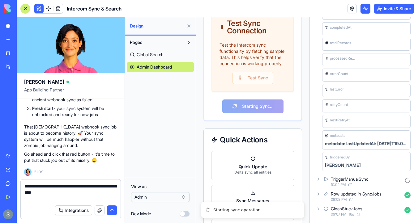
click at [319, 179] on icon at bounding box center [318, 179] width 5 height 5
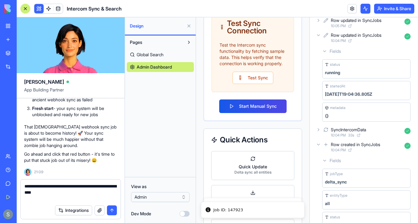
scroll to position [0, 0]
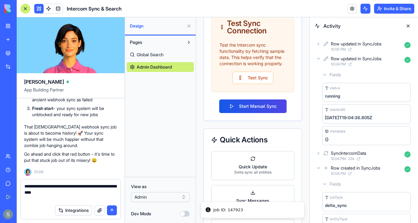
click at [319, 44] on icon at bounding box center [318, 44] width 1 height 2
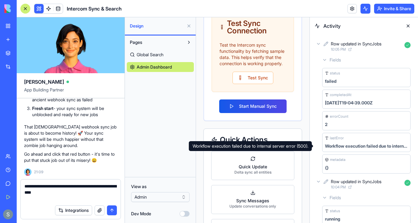
click at [345, 146] on div "Workflow execution failed due to internal server error (500)." at bounding box center [366, 146] width 83 height 6
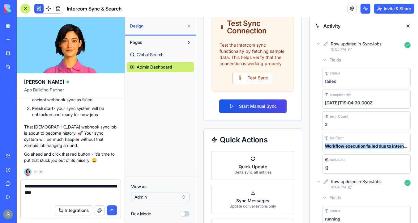
click at [345, 146] on div "Workflow execution failed due to internal server error (500)." at bounding box center [366, 146] width 83 height 6
copy div "Workflow execution failed due to internal server error (500)."
click at [68, 193] on textarea "**********" at bounding box center [70, 192] width 92 height 19
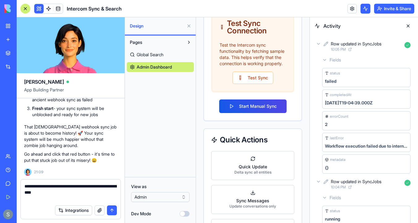
click at [68, 193] on textarea "**********" at bounding box center [70, 192] width 92 height 19
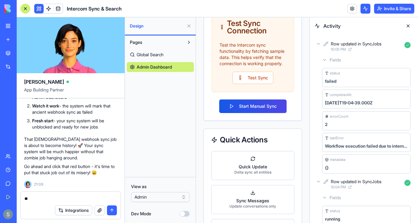
type textarea "*"
paste textarea "**********"
type textarea "**********"
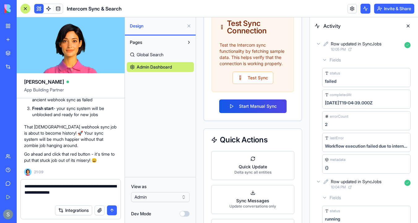
paste textarea
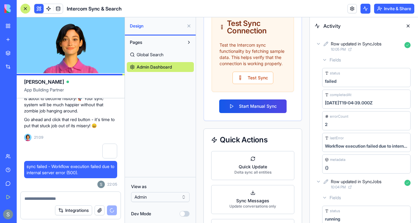
scroll to position [3180, 0]
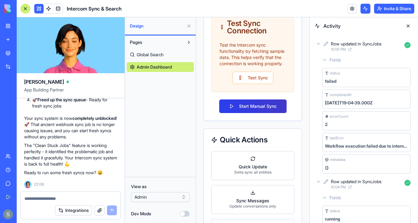
click at [258, 106] on button "Start Manual Sync" at bounding box center [252, 107] width 67 height 14
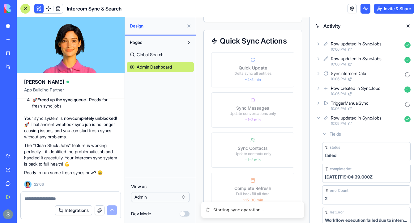
scroll to position [776, 0]
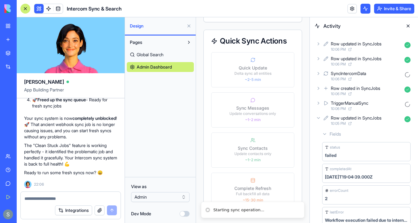
click at [318, 43] on icon at bounding box center [318, 43] width 5 height 5
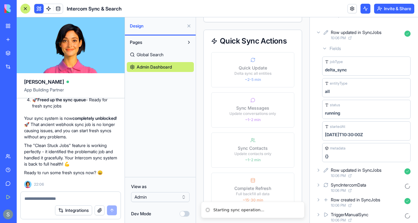
scroll to position [0, 0]
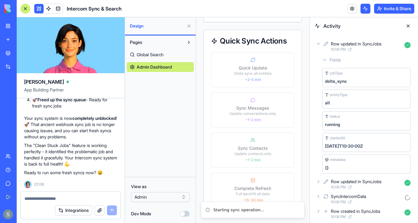
click at [318, 44] on icon at bounding box center [318, 43] width 5 height 5
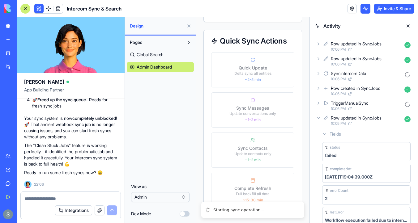
click at [319, 76] on div "SyncIntercomData 10:06 PM" at bounding box center [364, 76] width 98 height 14
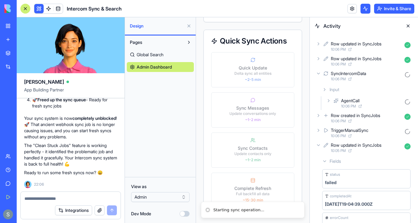
click at [318, 130] on icon at bounding box center [318, 130] width 5 height 5
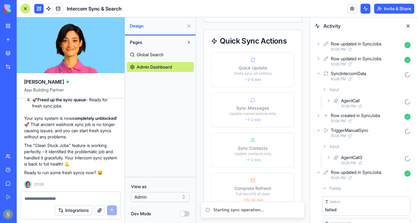
click at [318, 130] on icon at bounding box center [318, 130] width 5 height 5
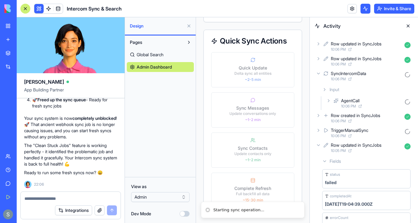
click at [317, 72] on icon at bounding box center [318, 73] width 5 height 5
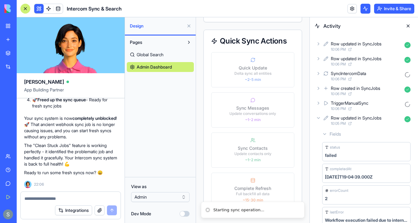
click at [320, 118] on icon at bounding box center [318, 118] width 5 height 5
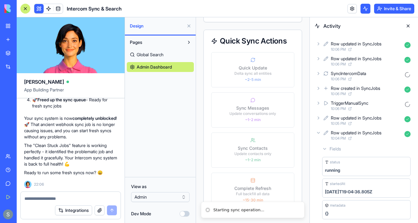
click at [320, 135] on icon at bounding box center [318, 132] width 5 height 5
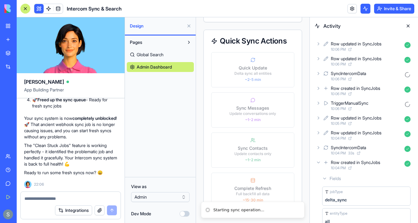
click at [320, 160] on icon at bounding box center [318, 162] width 5 height 5
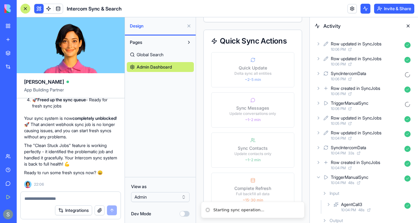
click at [319, 176] on icon at bounding box center [318, 177] width 5 height 5
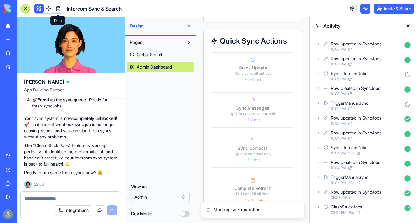
click at [58, 7] on span at bounding box center [57, 8] width 17 height 17
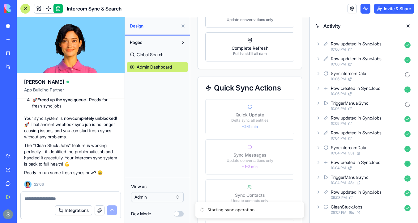
scroll to position [687, 0]
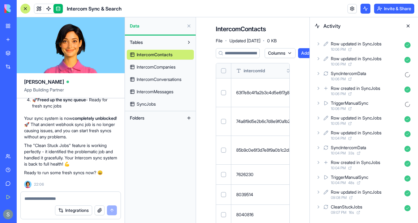
click at [173, 67] on span "IntercomCompanies" at bounding box center [156, 67] width 39 height 6
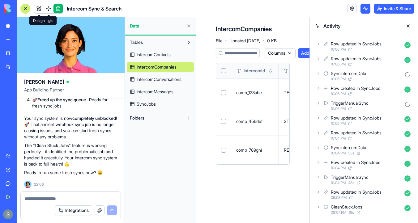
click at [38, 8] on link at bounding box center [38, 8] width 9 height 9
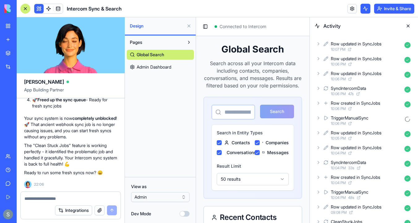
click at [321, 45] on icon at bounding box center [318, 43] width 5 height 5
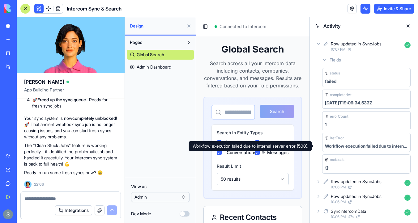
click at [345, 147] on div "Workflow execution failed due to internal server error (500)." at bounding box center [366, 146] width 83 height 6
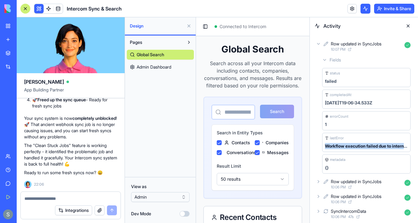
click at [345, 147] on div "Workflow execution failed due to internal server error (500)." at bounding box center [366, 146] width 83 height 6
copy div "Workflow execution failed due to internal server error (500)."
click at [76, 200] on textarea at bounding box center [70, 199] width 92 height 6
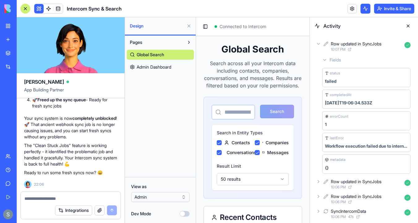
paste textarea "**********"
type textarea "**********"
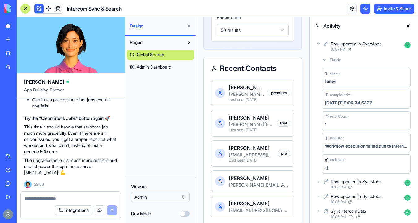
scroll to position [154, 0]
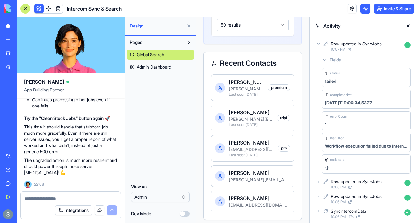
click at [169, 65] on span "Admin Dashboard" at bounding box center [154, 67] width 35 height 6
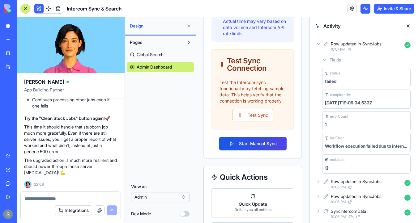
scroll to position [427, 0]
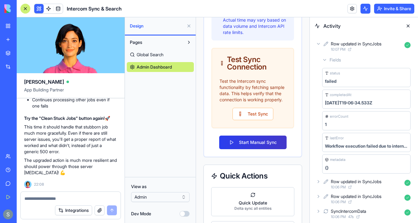
click at [258, 147] on button "Start Manual Sync" at bounding box center [252, 143] width 67 height 14
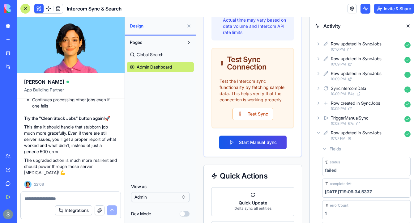
click at [319, 44] on icon at bounding box center [318, 43] width 5 height 5
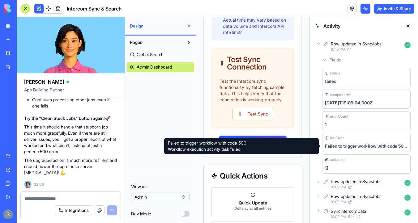
click at [349, 148] on div "Failed to trigger workflow with code 500: Workflow execution activity task fail…" at bounding box center [366, 146] width 83 height 6
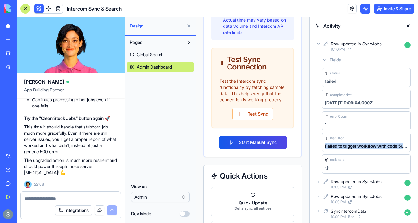
click at [349, 148] on div "Failed to trigger workflow with code 500: Workflow execution activity task fail…" at bounding box center [366, 146] width 83 height 6
copy div "Failed to trigger workflow with code 500: Workflow execution activity task fail…"
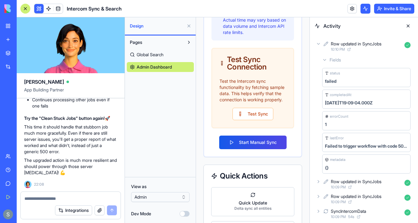
click at [28, 199] on textarea at bounding box center [70, 199] width 92 height 6
paste textarea "**********"
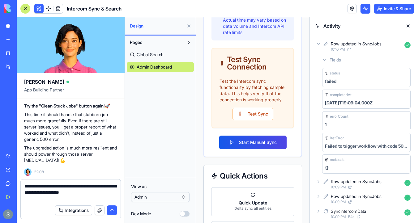
type textarea "**********"
click at [110, 209] on button "submit" at bounding box center [112, 211] width 10 height 10
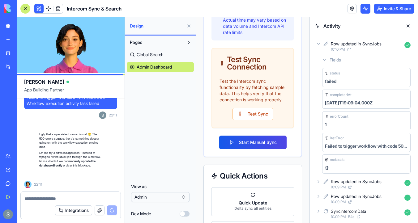
scroll to position [3618, 0]
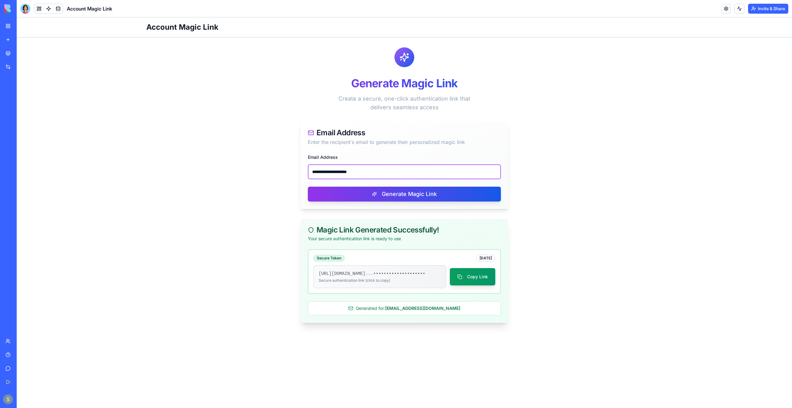
click at [355, 171] on input "**********" at bounding box center [404, 171] width 193 height 15
paste input "***"
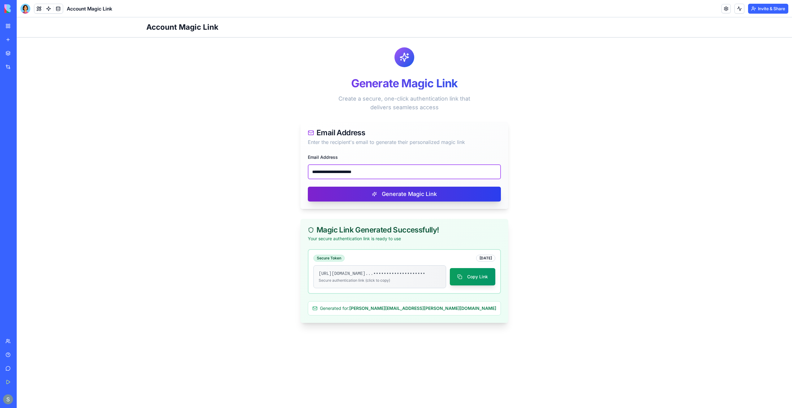
type input "**********"
click at [388, 193] on button "Generate Magic Link" at bounding box center [404, 193] width 193 height 15
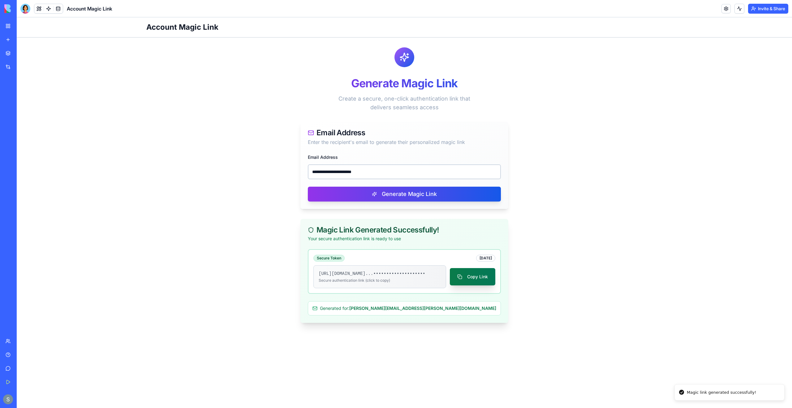
click at [468, 284] on button "Copy Link" at bounding box center [472, 276] width 45 height 17
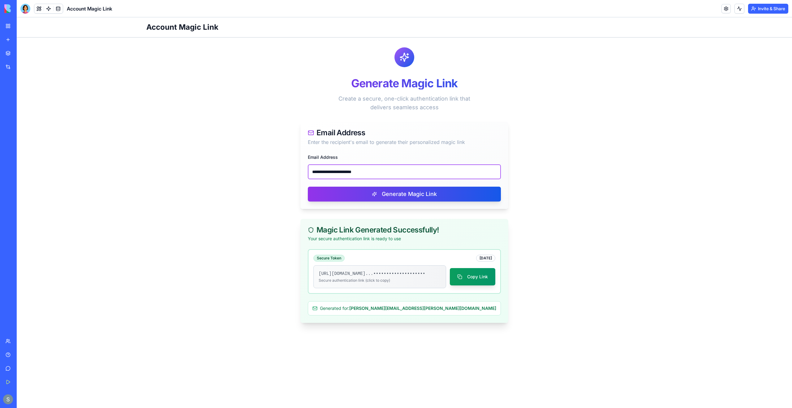
click at [355, 169] on input "**********" at bounding box center [404, 171] width 193 height 15
